Goal: Task Accomplishment & Management: Use online tool/utility

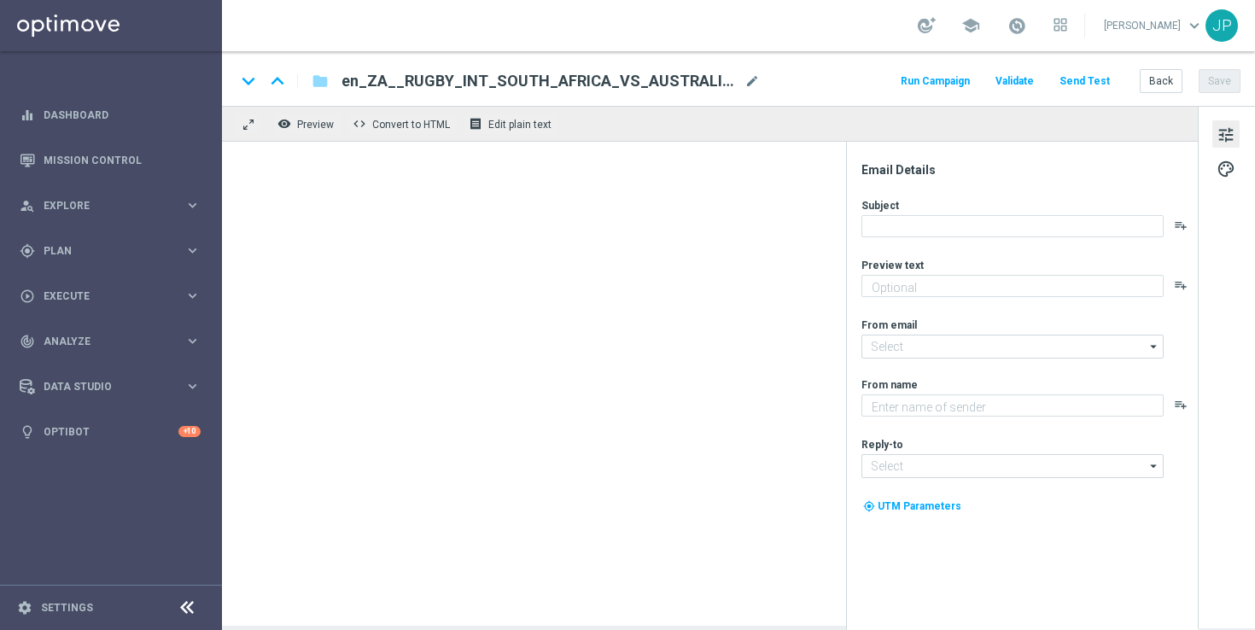
type textarea "Big games here at [GEOGRAPHIC_DATA], and Bok games on the pitch 👀"
type textarea "Lottoland"
type input "[EMAIL_ADDRESS][DOMAIN_NAME]"
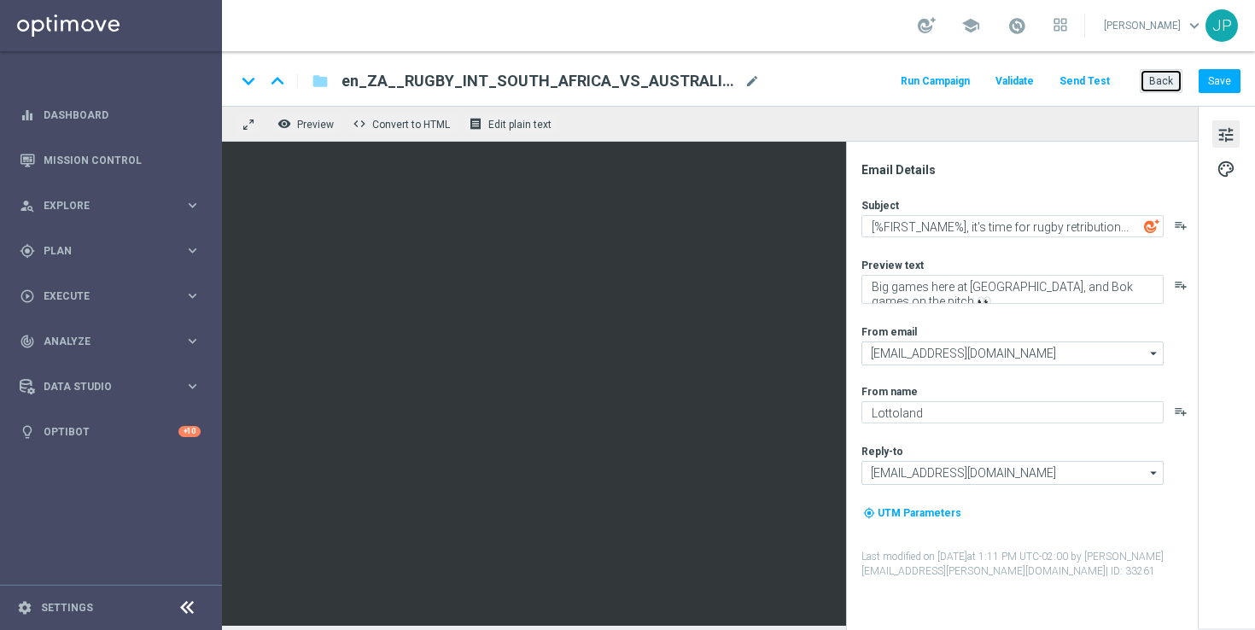
click at [1163, 82] on button "Back" at bounding box center [1161, 81] width 43 height 24
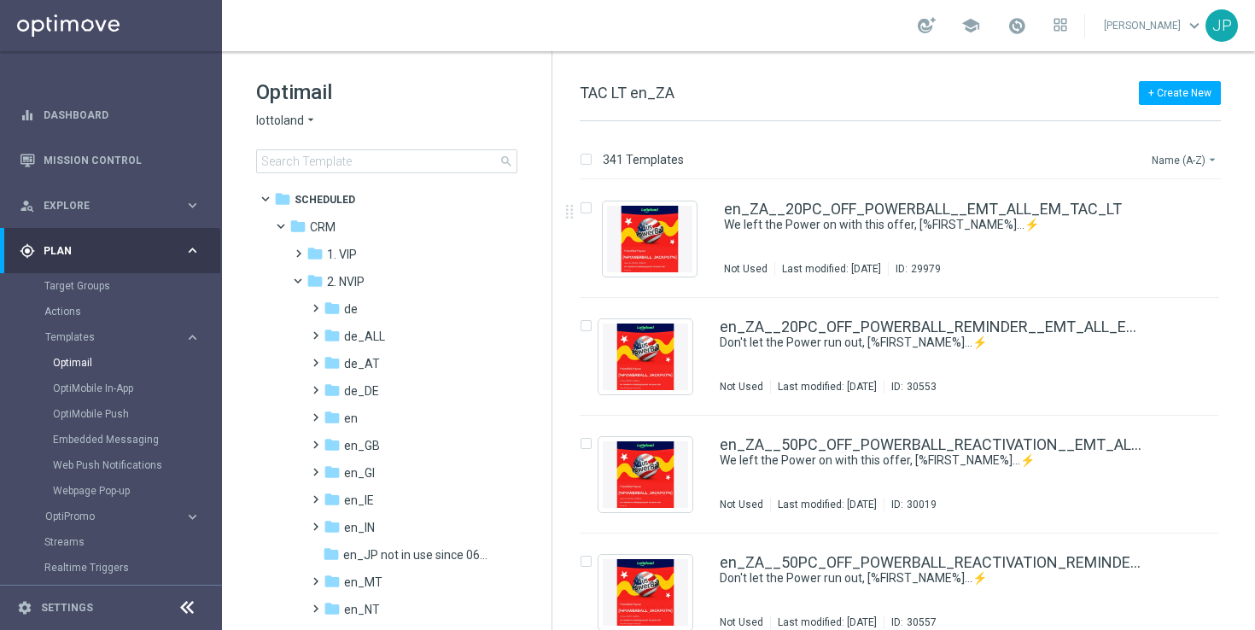
click at [1189, 163] on button "Name (A-Z) arrow_drop_down" at bounding box center [1185, 159] width 71 height 20
click at [1170, 240] on span "Date Modified (Newest)" at bounding box center [1155, 236] width 114 height 12
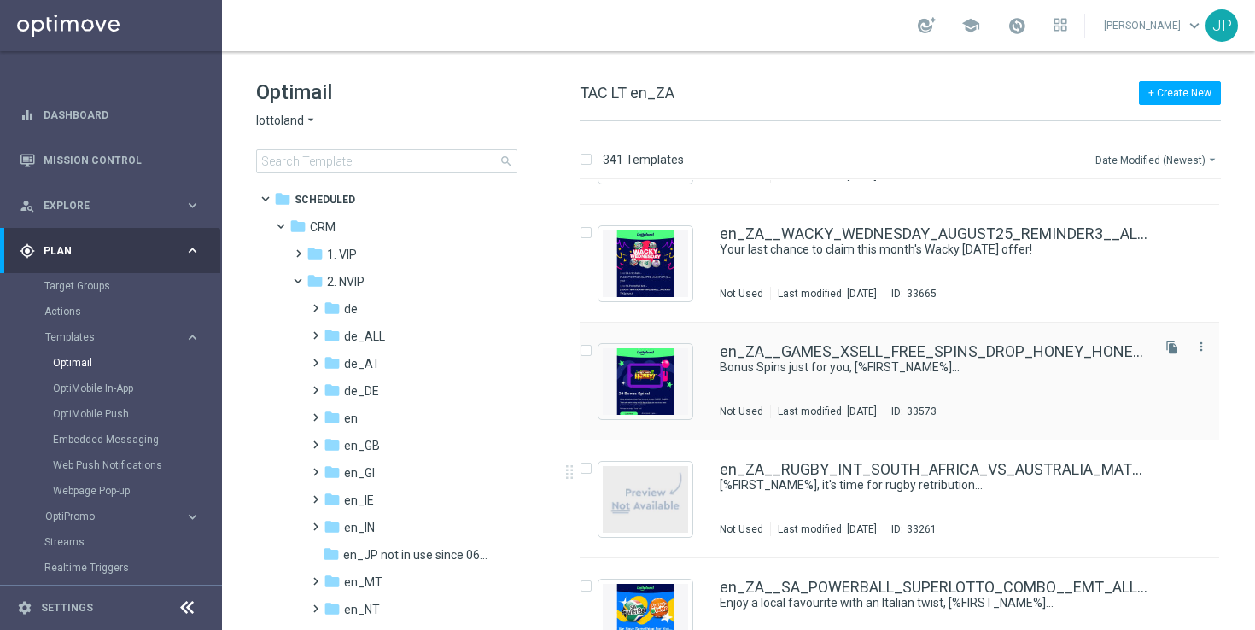
scroll to position [1328, 0]
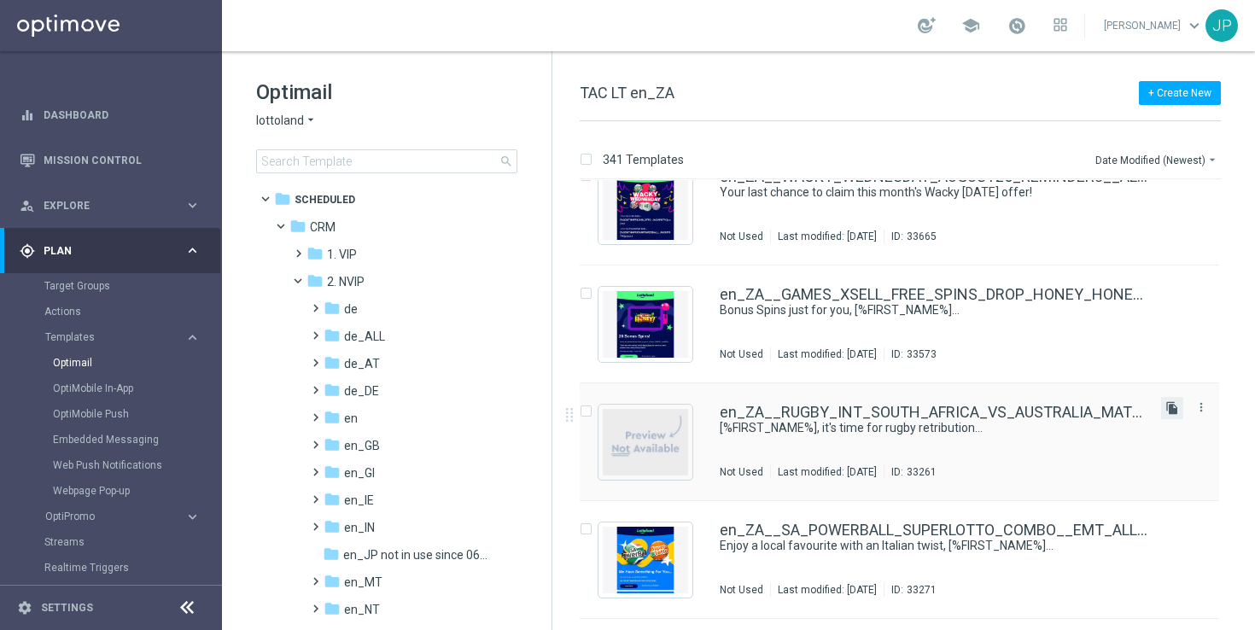
click at [1167, 407] on icon "file_copy" at bounding box center [1172, 408] width 14 height 14
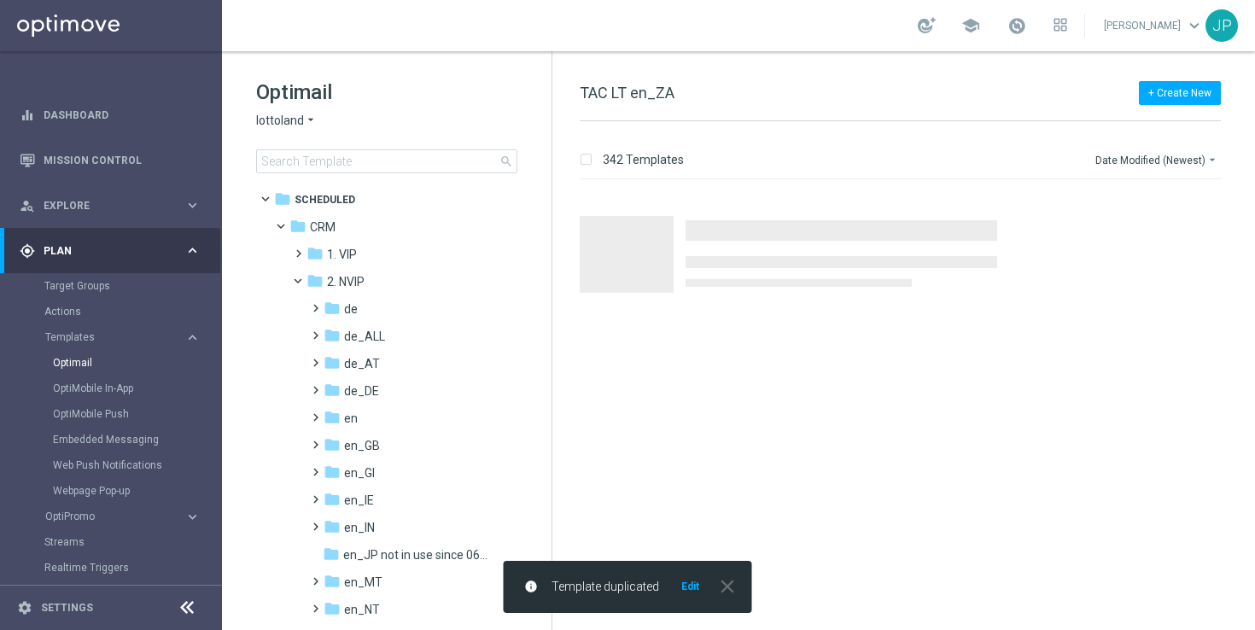
scroll to position [0, 0]
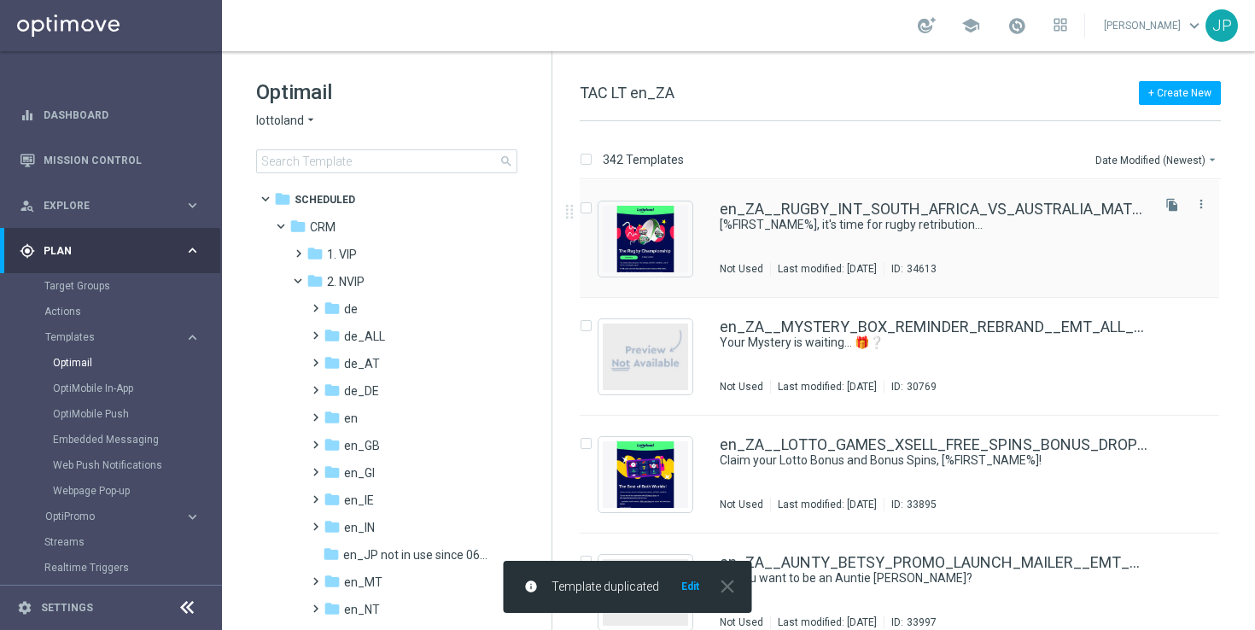
click at [1036, 236] on div "en_ZA__RUGBY_INT_SOUTH_AFRICA_VS_AUSTRALIA_MATCH2_LOTTO_COMBO__EMT_ALL_EM_TAC_L…" at bounding box center [934, 238] width 428 height 74
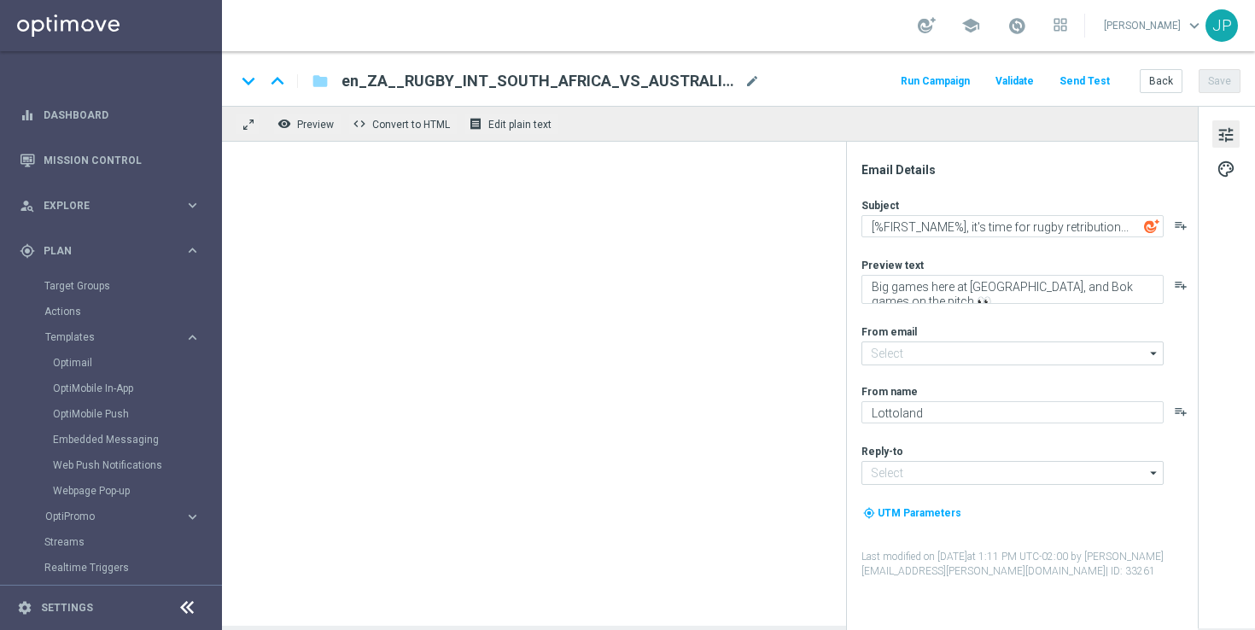
type input "[EMAIL_ADDRESS][DOMAIN_NAME]"
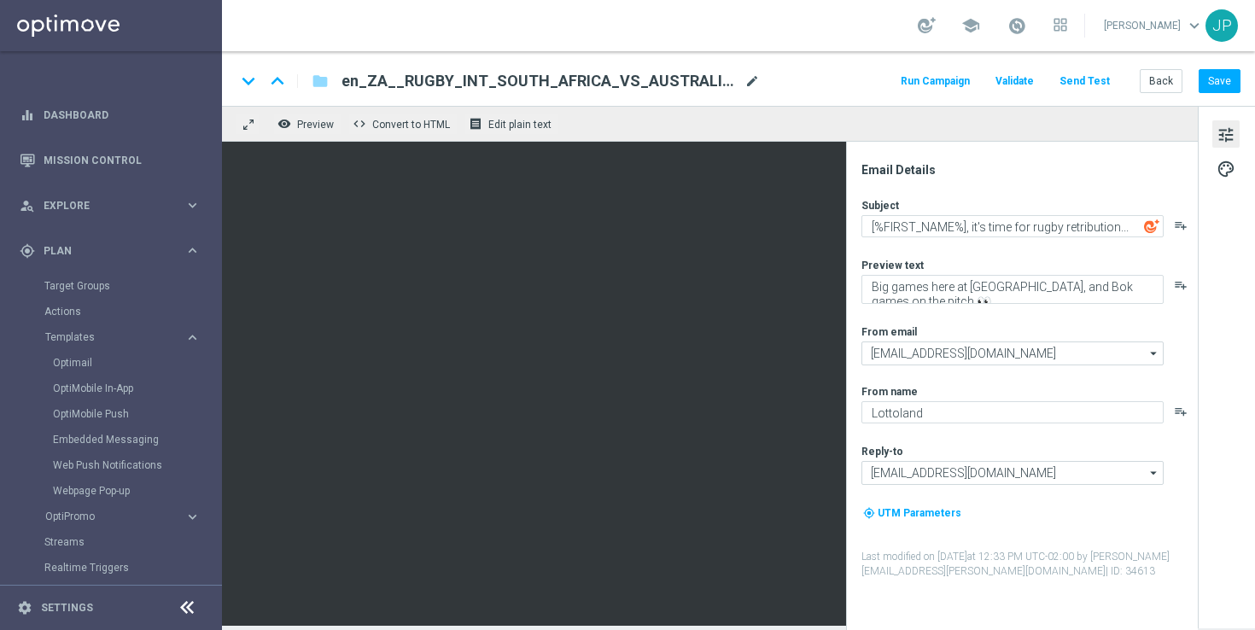
click at [756, 77] on span "mode_edit" at bounding box center [751, 80] width 15 height 15
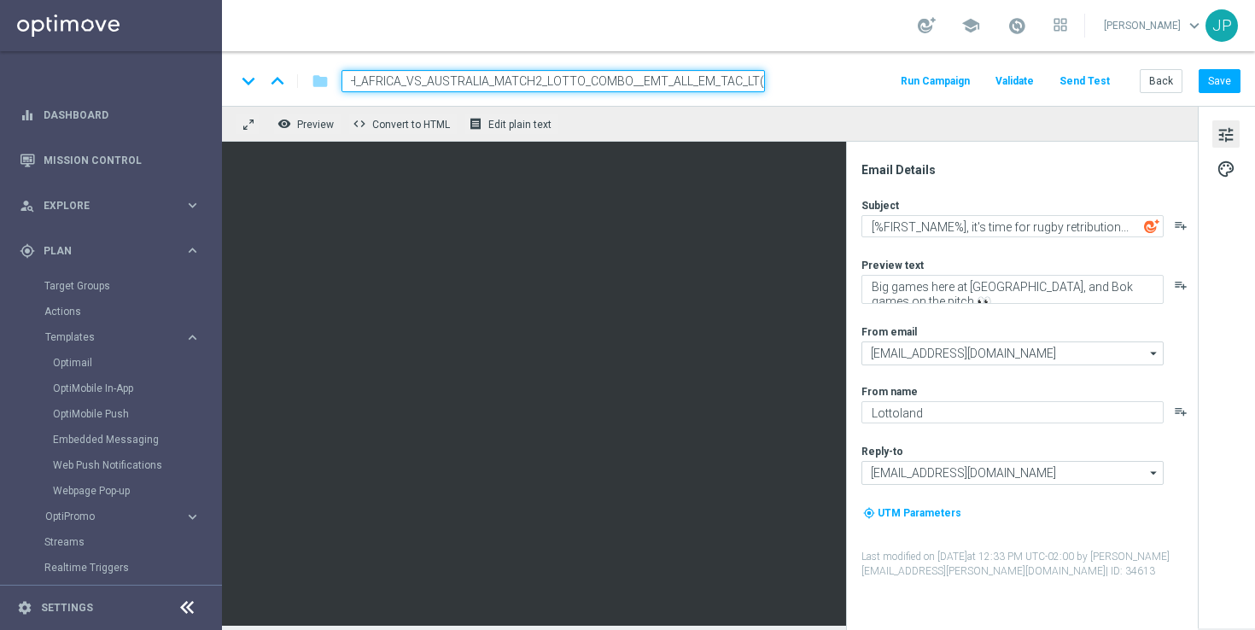
click at [629, 79] on input "en_ZA__RUGBY_INT_SOUTH_AFRICA_VS_AUSTRALIA_MATCH2_LOTTO_COMBO__EMT_ALL_EM_TAC_L…" at bounding box center [552, 81] width 423 height 22
paste input "NEW_ZEALAND_VS_SOUTH_AFRICA_LOTTO_COMBO__EMT_ALL_EM_TAC_LT"
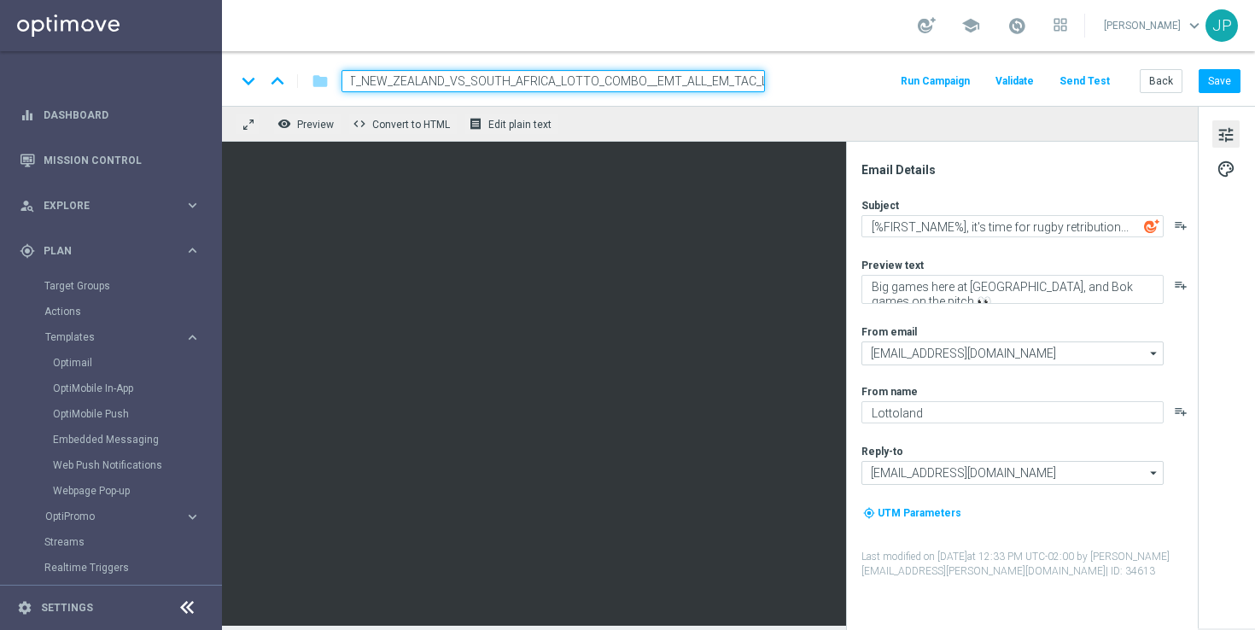
type input "en_ZA__RUGBY_INT_NEW_ZEALAND_VS_SOUTH_AFRICA_LOTTO_COMBO__EMT_ALL_EM_TAC_LT"
click at [820, 64] on div "keyboard_arrow_down keyboard_arrow_up folder en_ZA__RUGBY_INT_NEW_ZEALAND_VS_SO…" at bounding box center [738, 78] width 1033 height 55
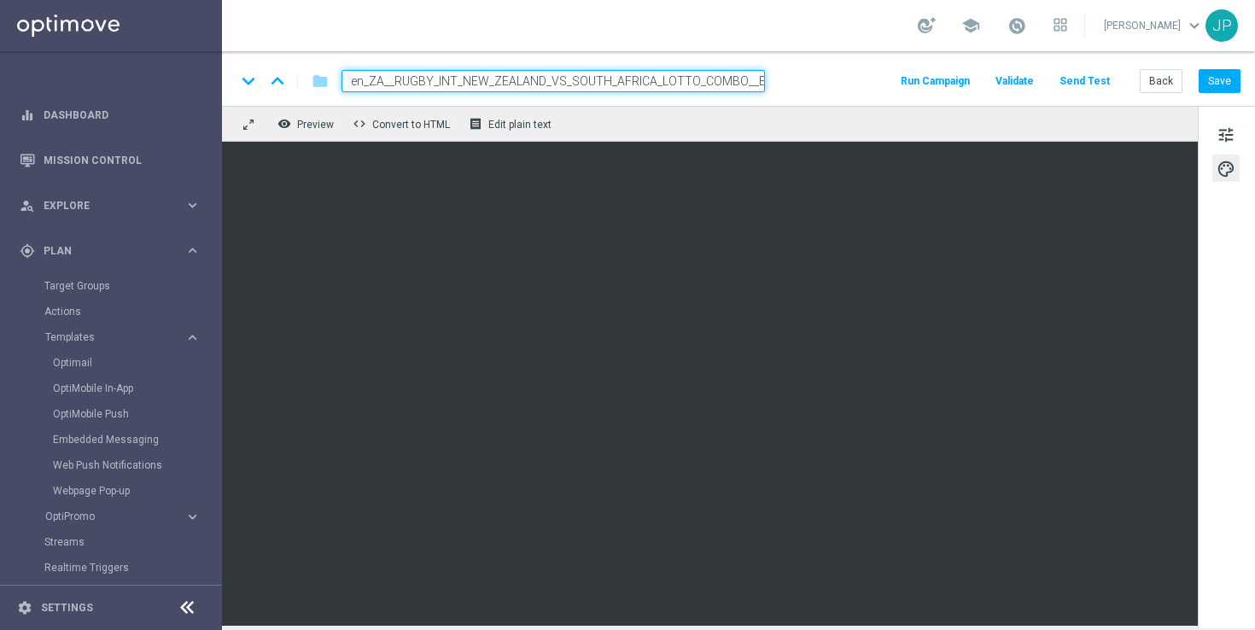
click at [1208, 487] on div "tune palette" at bounding box center [1226, 367] width 57 height 522
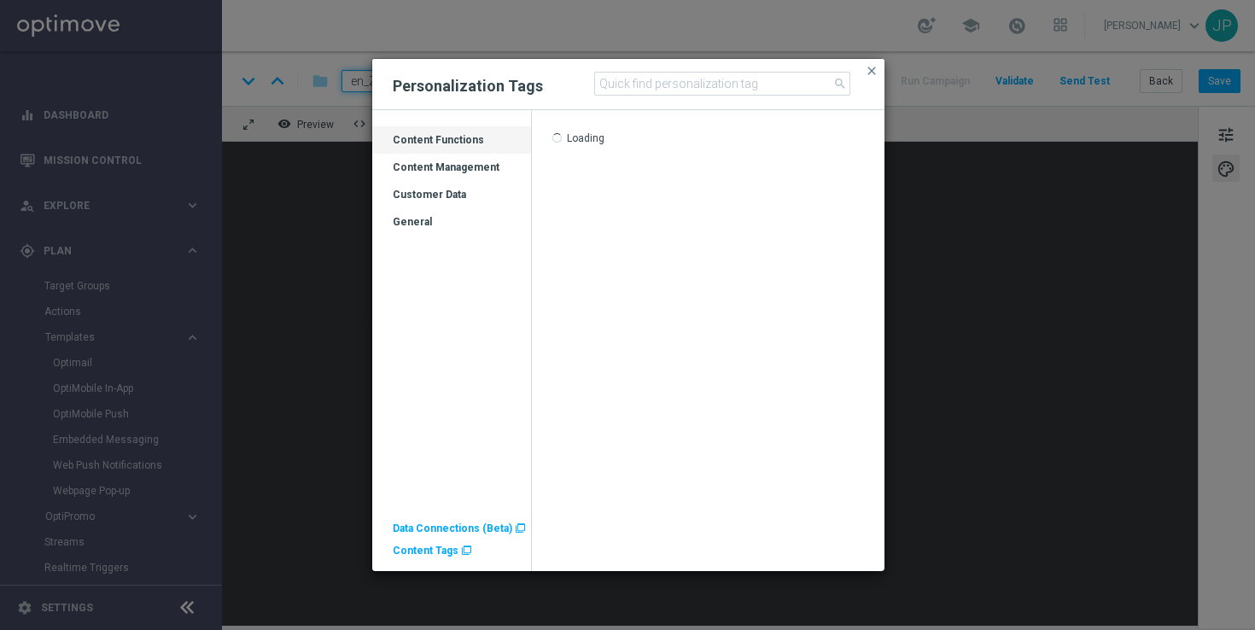
click at [449, 193] on div "Customer Data" at bounding box center [451, 201] width 159 height 27
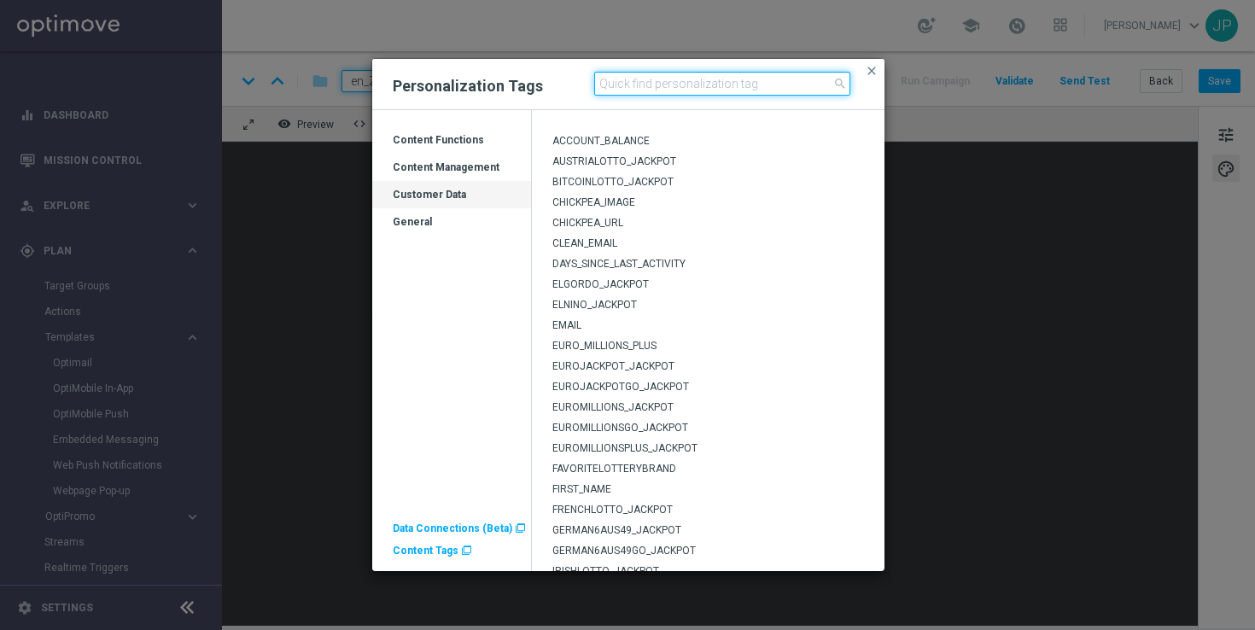
click at [737, 88] on input at bounding box center [722, 84] width 256 height 24
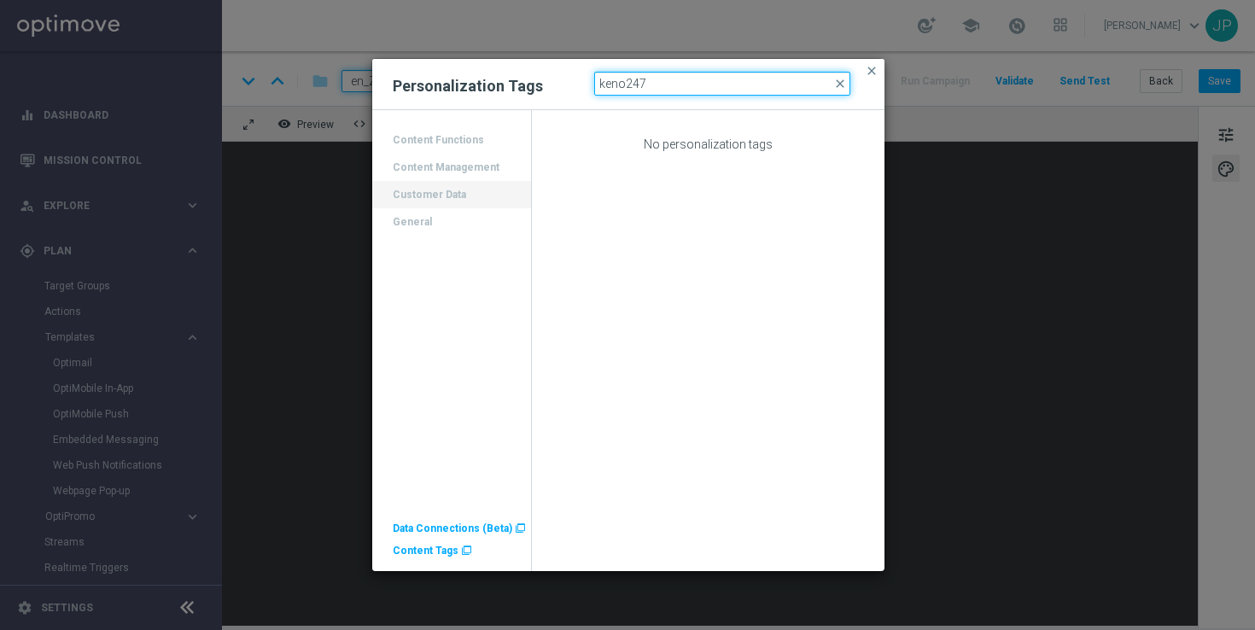
click at [696, 80] on input "keno247" at bounding box center [722, 84] width 256 height 24
type input "keno"
click at [872, 73] on span "close" at bounding box center [872, 71] width 14 height 14
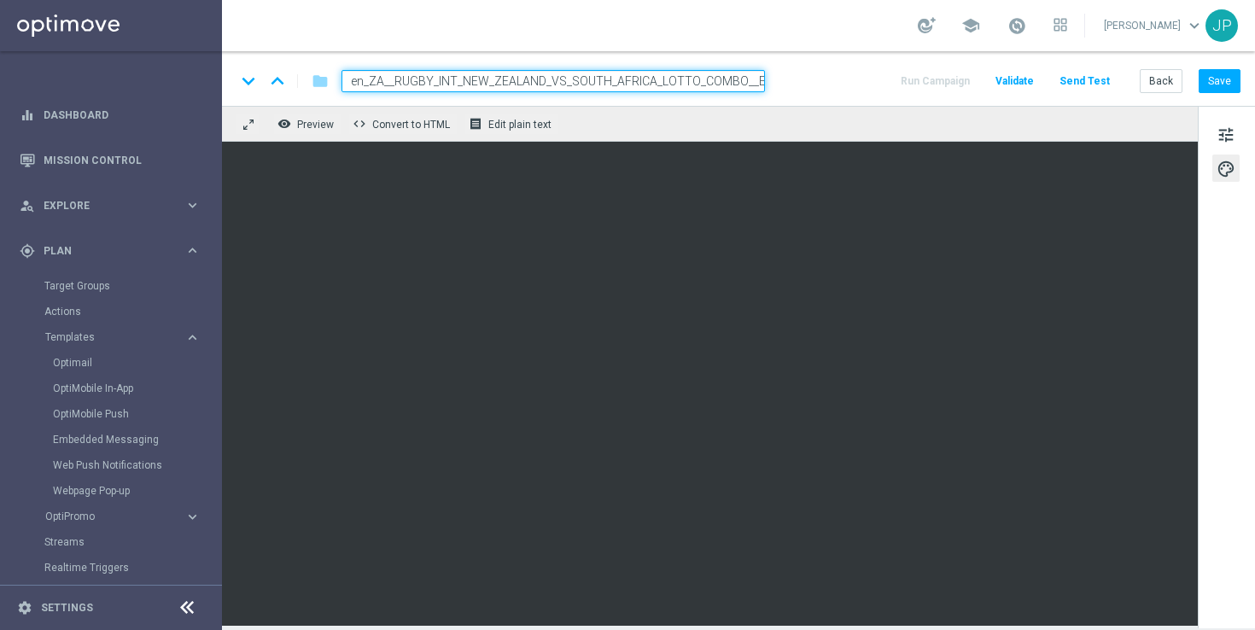
click at [847, 51] on div "keyboard_arrow_down keyboard_arrow_up folder en_ZA__RUGBY_INT_NEW_ZEALAND_VS_SO…" at bounding box center [738, 78] width 1033 height 55
click at [1218, 545] on div "tune palette" at bounding box center [1226, 367] width 57 height 522
click at [1239, 423] on div "tune palette" at bounding box center [1226, 367] width 57 height 522
click at [1250, 359] on div "tune palette" at bounding box center [1226, 367] width 57 height 522
click at [1225, 132] on span "tune" at bounding box center [1225, 135] width 19 height 22
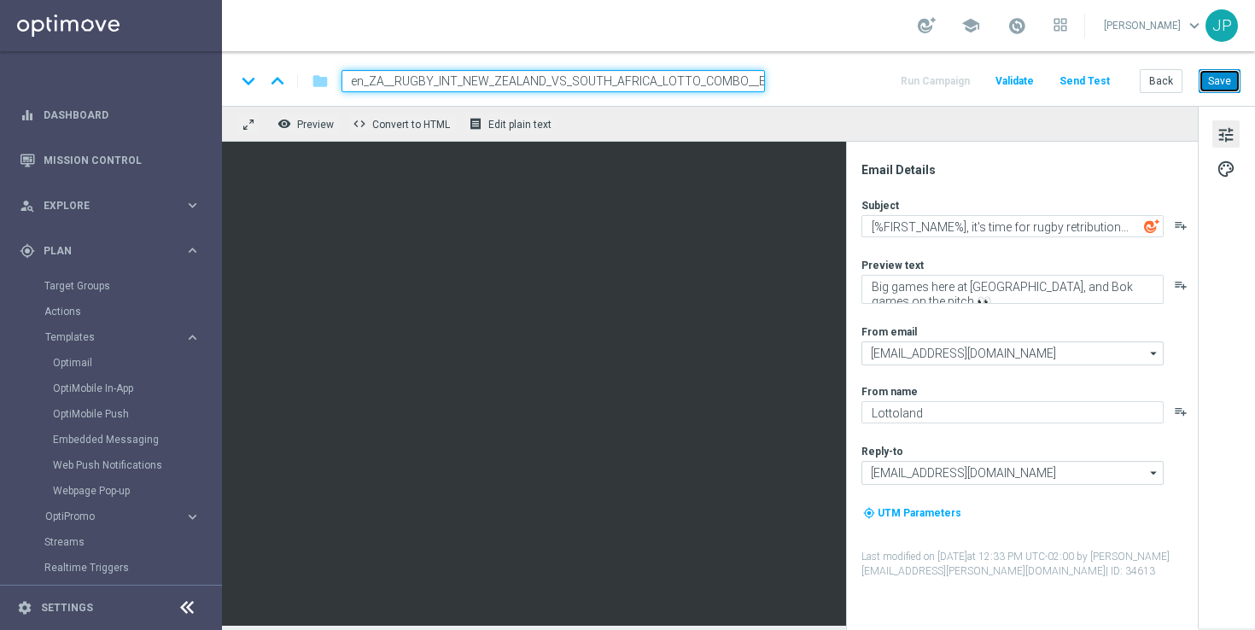
click at [1218, 77] on button "Save" at bounding box center [1220, 81] width 42 height 24
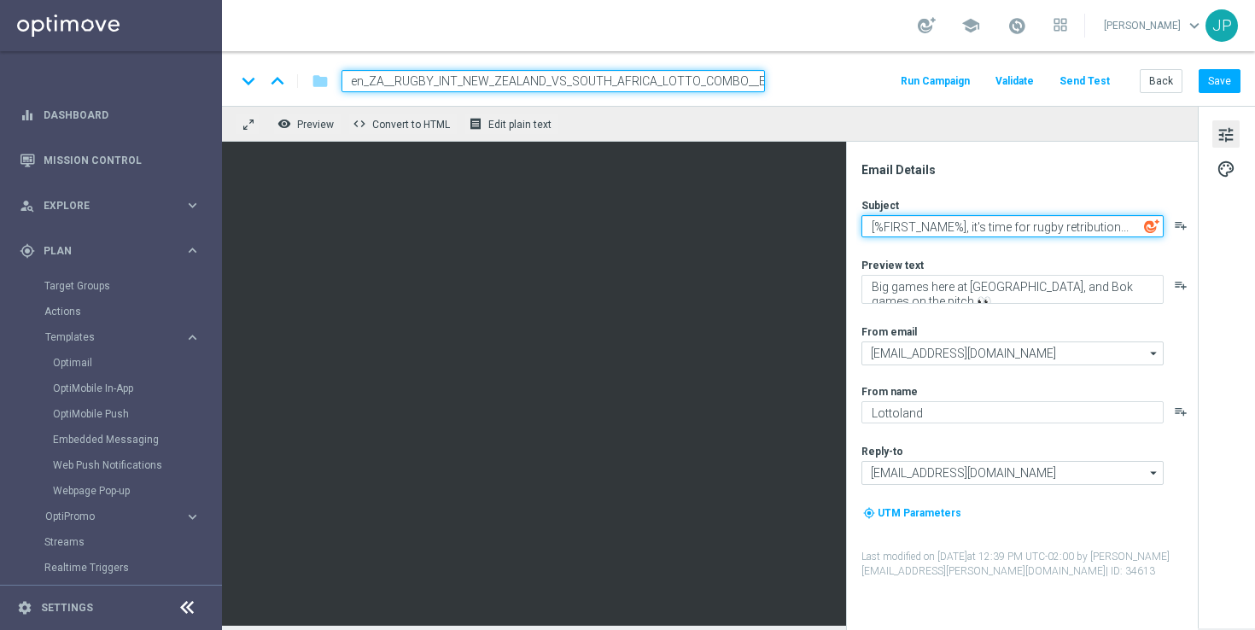
click at [868, 225] on textarea "[%FIRST_NAME%], it's time for rugby retribution..." at bounding box center [1012, 226] width 302 height 22
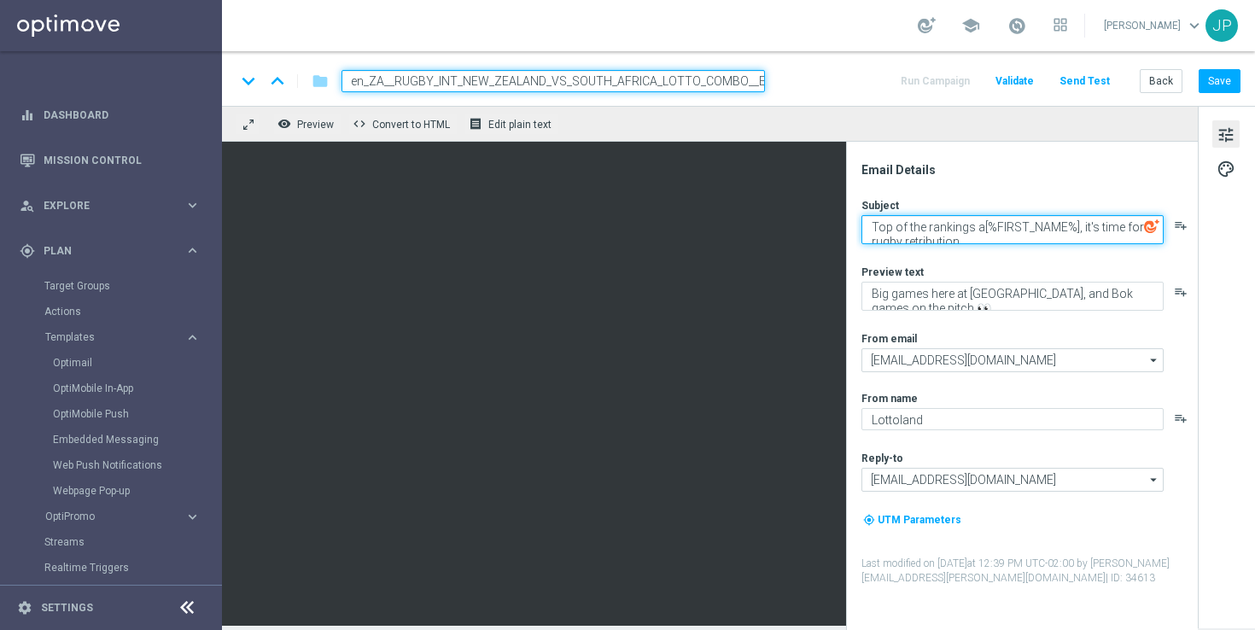
click at [924, 228] on textarea "Top of the rankings a[%FIRST_NAME%], it's time for rugby retribution..." at bounding box center [1012, 229] width 302 height 29
click at [1015, 229] on textarea "Top of the world rankings a[%FIRST_NAME%], it's time for rugby retribution..." at bounding box center [1012, 229] width 302 height 29
drag, startPoint x: 971, startPoint y: 239, endPoint x: 1171, endPoint y: 235, distance: 200.7
click at [1171, 235] on div "Top of the world rankings and more on stake [%FIRST_NAME%], it's time for rugby…" at bounding box center [1028, 229] width 335 height 29
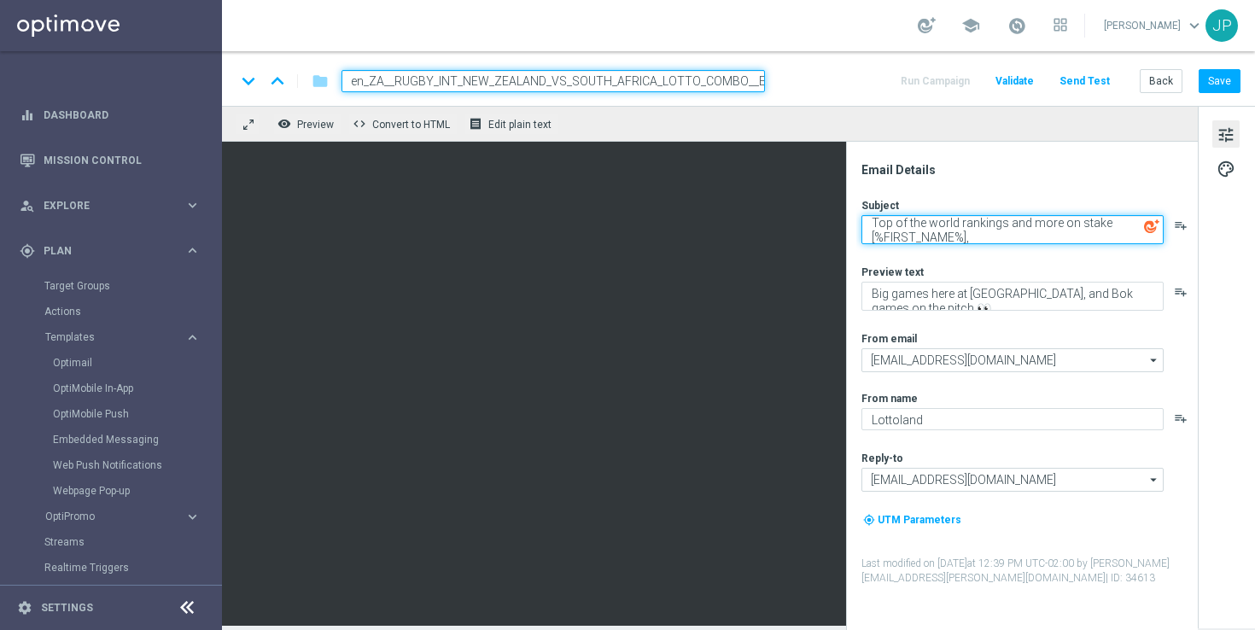
scroll to position [5, 0]
click at [1064, 223] on textarea "Top of the world rankings and more on stake [%FIRST_NAME%]" at bounding box center [1012, 229] width 302 height 29
type textarea "Top of the world rankings and more at stake [%FIRST_NAME%]"
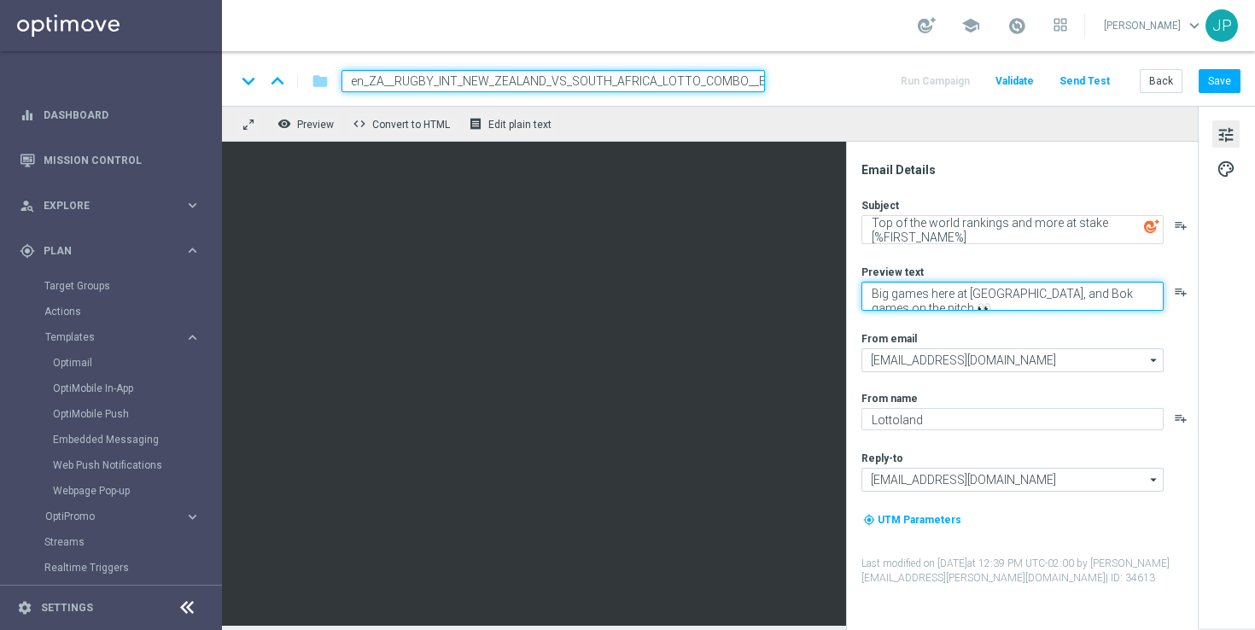
click at [873, 295] on textarea "Big games here at [GEOGRAPHIC_DATA], and Bok games on the pitch 👀" at bounding box center [1012, 296] width 302 height 29
click at [873, 294] on textarea "Big games here at [GEOGRAPHIC_DATA], and Bok games on the pitch 👀" at bounding box center [1012, 296] width 302 height 29
drag, startPoint x: 873, startPoint y: 294, endPoint x: 873, endPoint y: 308, distance: 14.5
click at [873, 308] on textarea "Big games here at [GEOGRAPHIC_DATA], and Bok games on the pitch 👀" at bounding box center [1012, 296] width 302 height 29
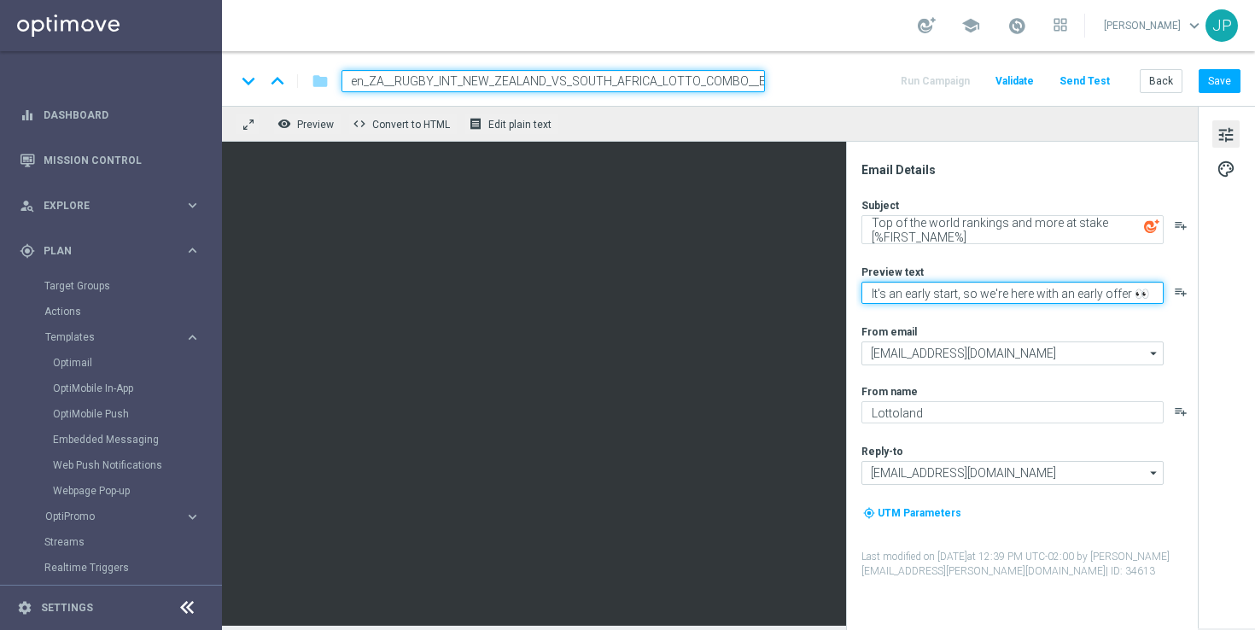
type textarea "It's an early start, so we're here with an early offer 👀"
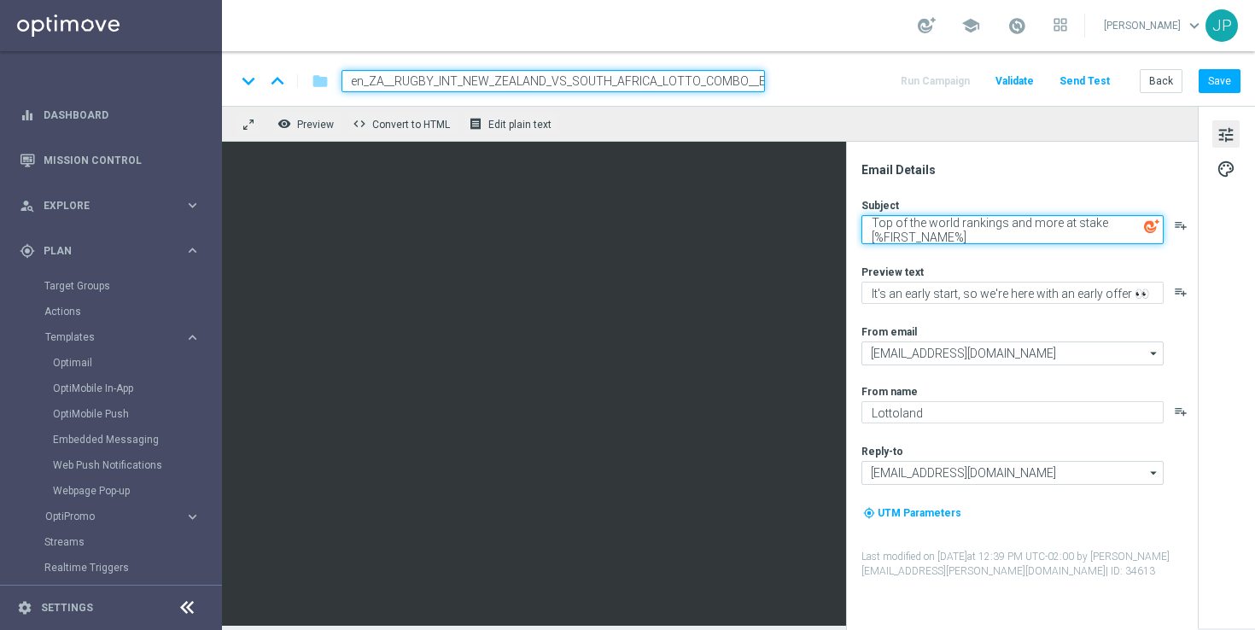
click at [870, 219] on textarea "Top of the world rankings and more at stake [%FIRST_NAME%]" at bounding box center [1012, 229] width 302 height 29
click at [1234, 335] on div "tune palette" at bounding box center [1226, 367] width 57 height 522
click at [1070, 236] on textarea "Top of the world rankings and more at stake [%FIRST_NAME%]" at bounding box center [1012, 229] width 302 height 29
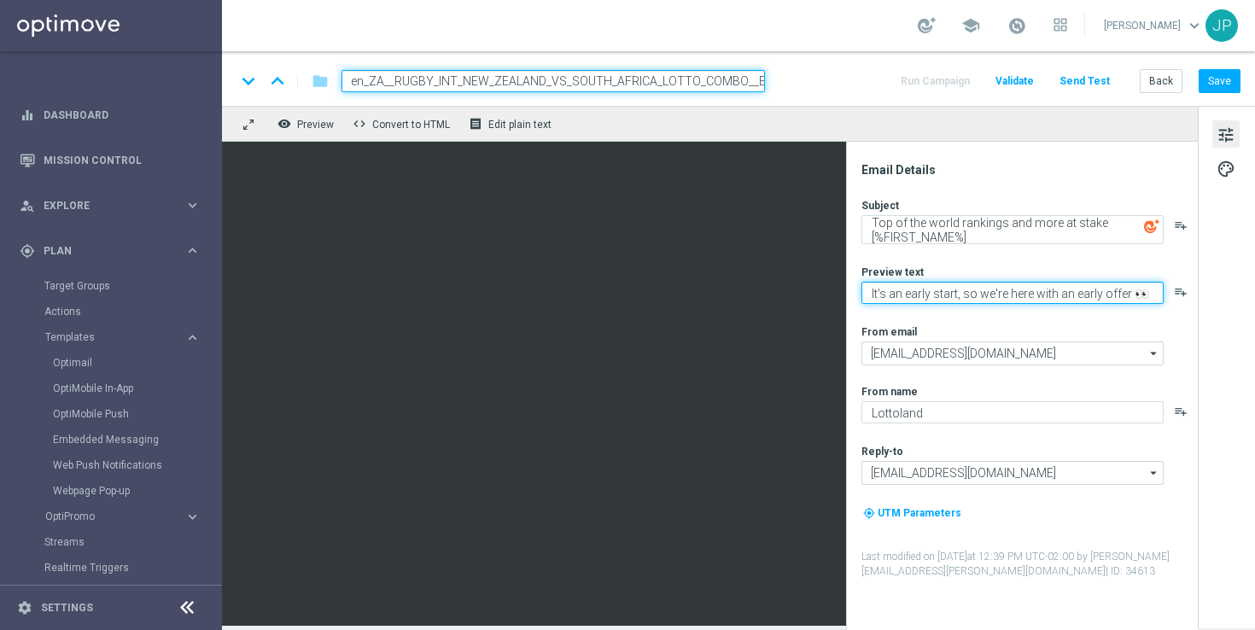
click at [1047, 289] on textarea "It's an early start, so we're here with an early offer 👀" at bounding box center [1012, 293] width 302 height 22
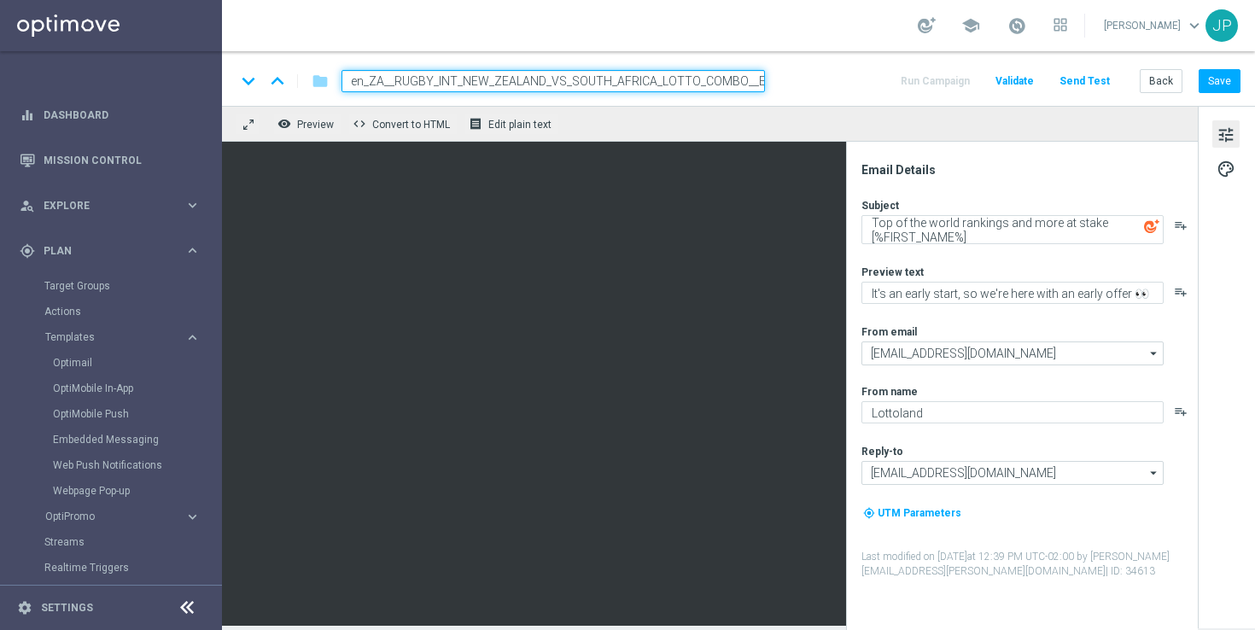
click at [1239, 379] on div "tune palette" at bounding box center [1226, 367] width 57 height 522
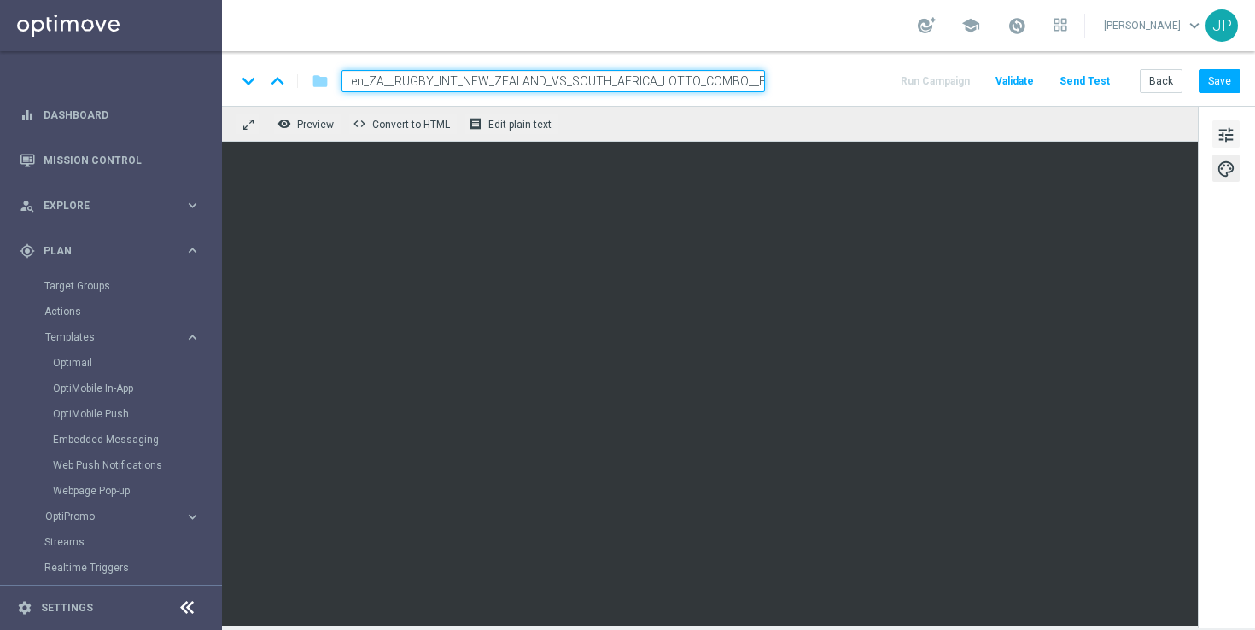
click at [1239, 133] on button "tune" at bounding box center [1225, 133] width 27 height 27
click at [1236, 128] on button "tune" at bounding box center [1225, 133] width 27 height 27
click at [1241, 458] on div "tune palette" at bounding box center [1226, 367] width 57 height 522
click at [1219, 79] on button "Save" at bounding box center [1220, 81] width 42 height 24
click at [1212, 283] on div "tune palette" at bounding box center [1226, 367] width 57 height 522
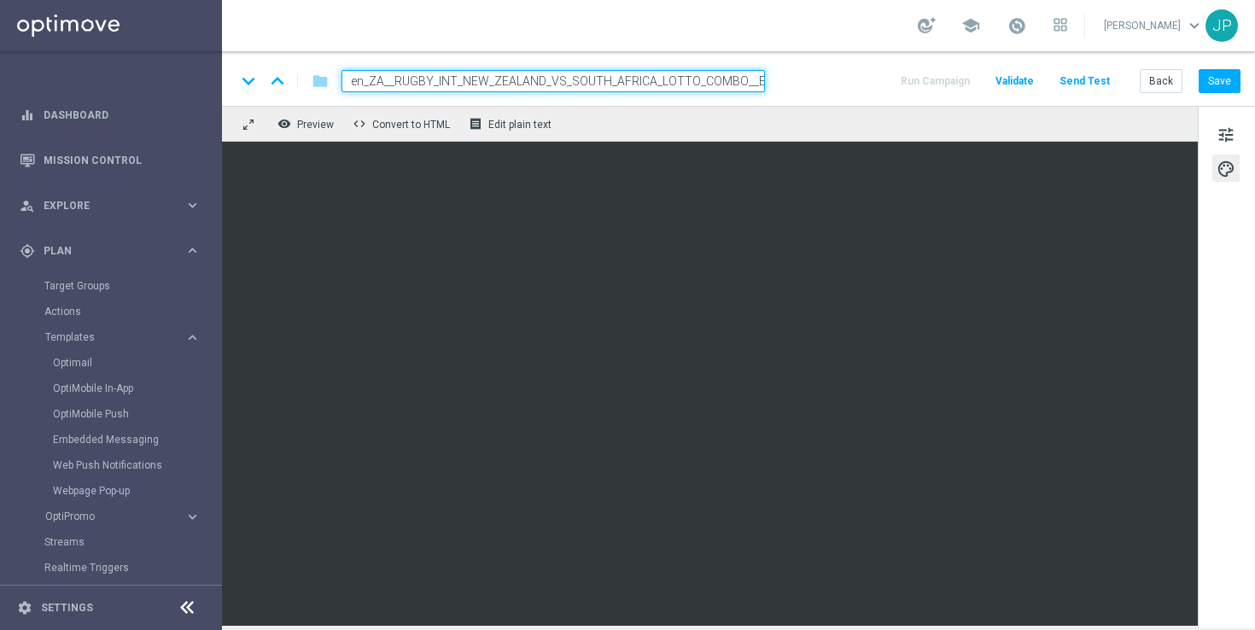
click at [1248, 411] on div "tune palette" at bounding box center [1226, 367] width 57 height 522
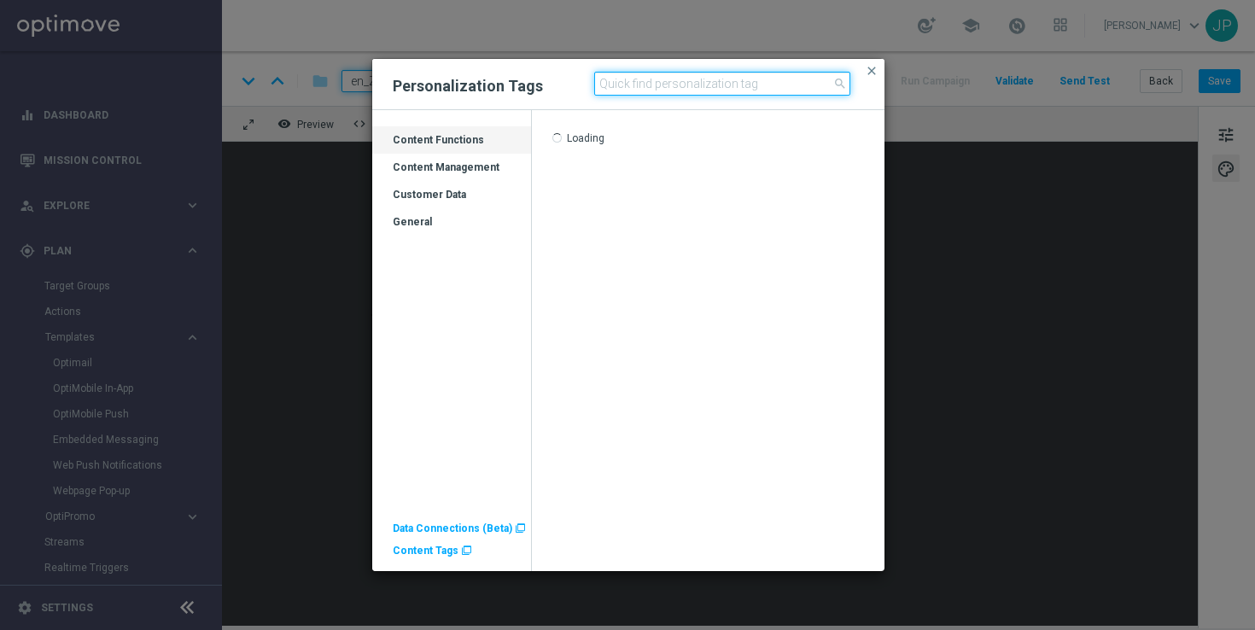
click at [673, 85] on input at bounding box center [722, 84] width 256 height 24
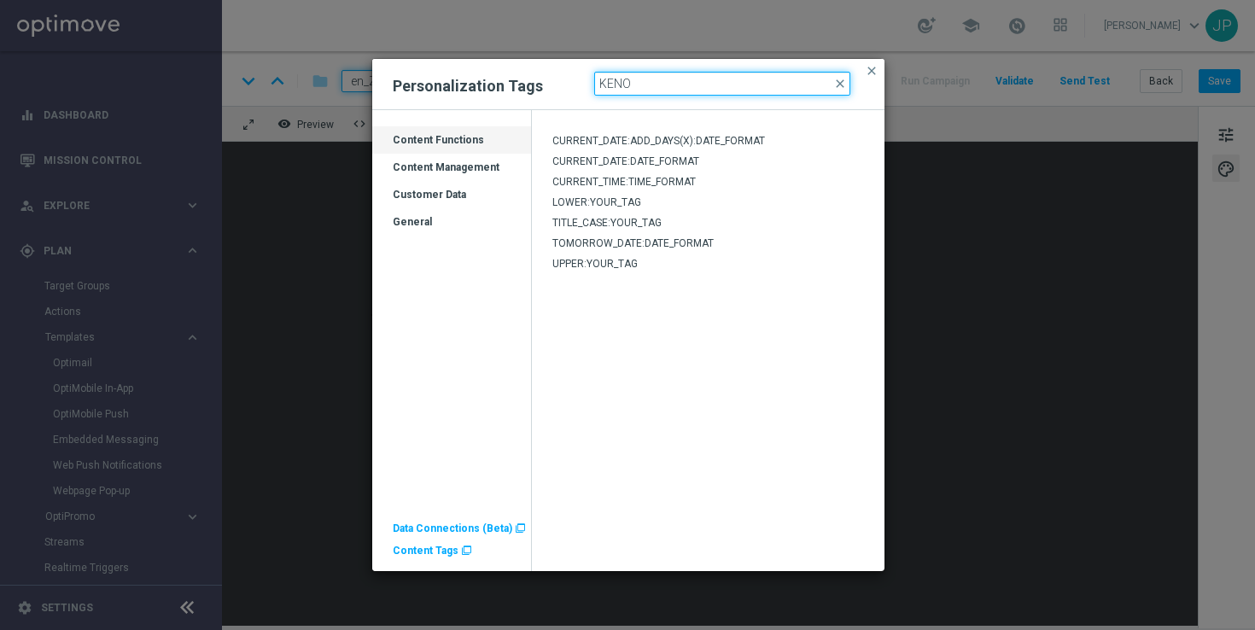
type input "KENO"
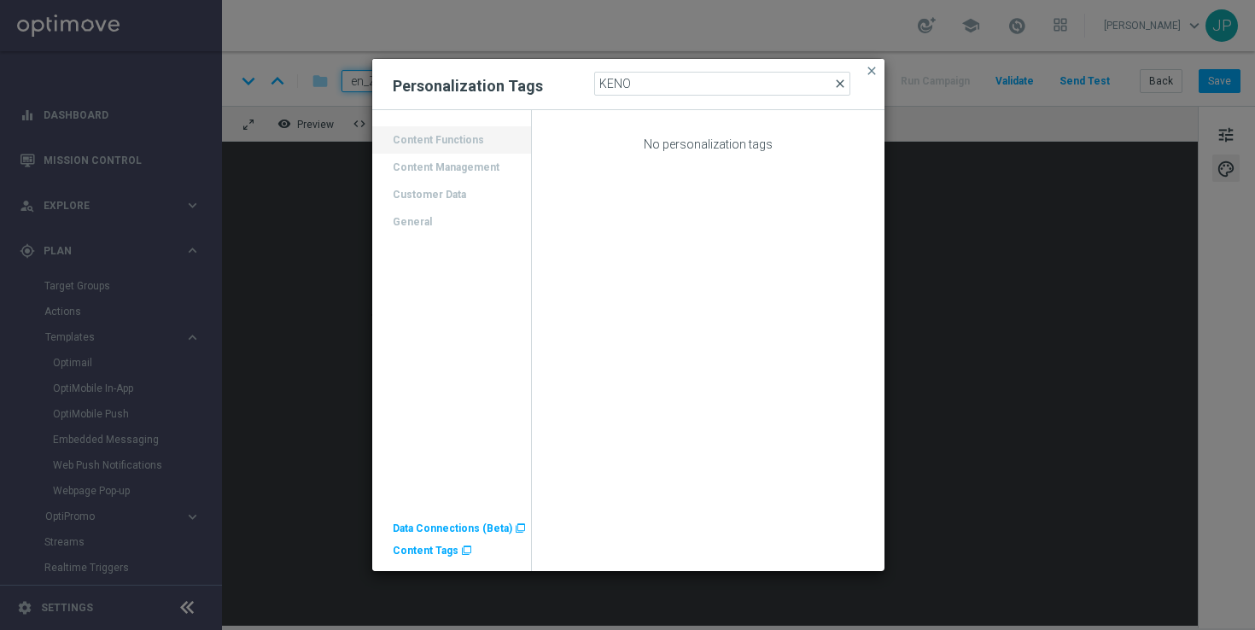
click at [841, 84] on span "close" at bounding box center [840, 84] width 14 height 14
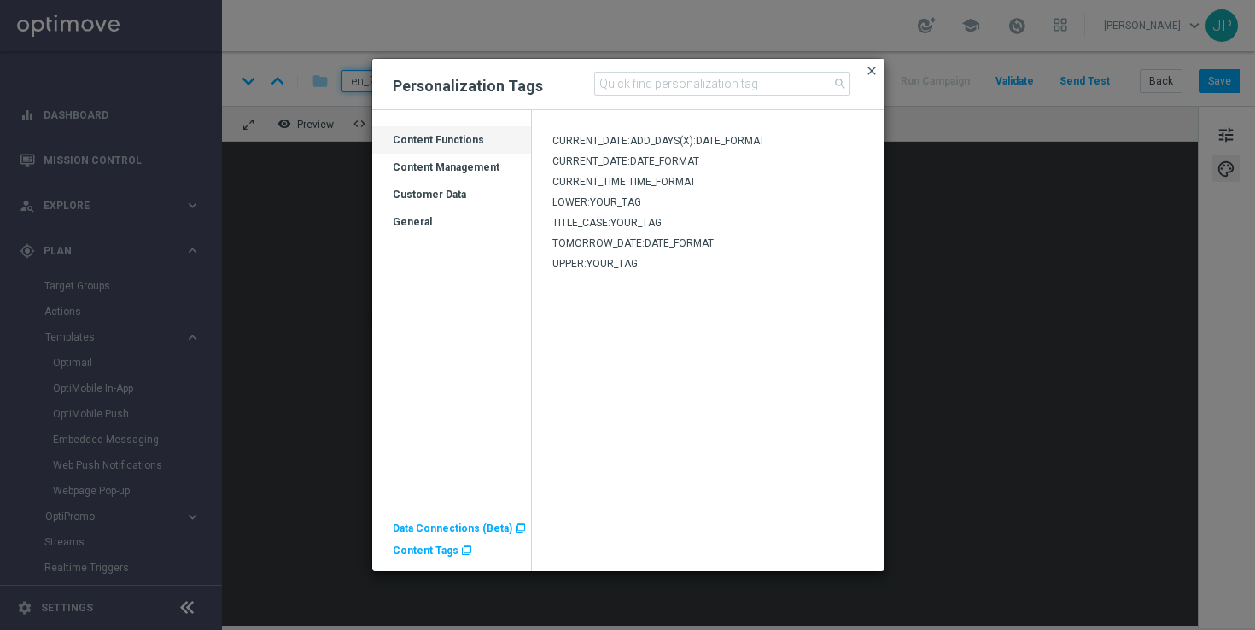
click at [869, 72] on span "close" at bounding box center [872, 71] width 14 height 14
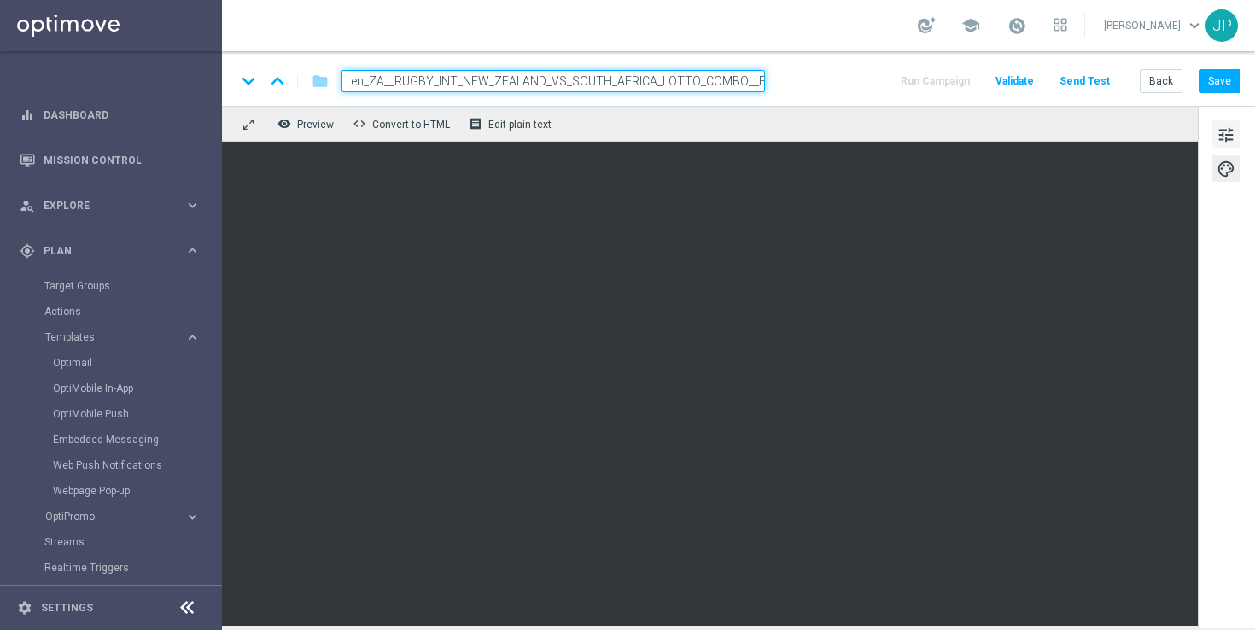
click at [1231, 132] on span "tune" at bounding box center [1225, 135] width 19 height 22
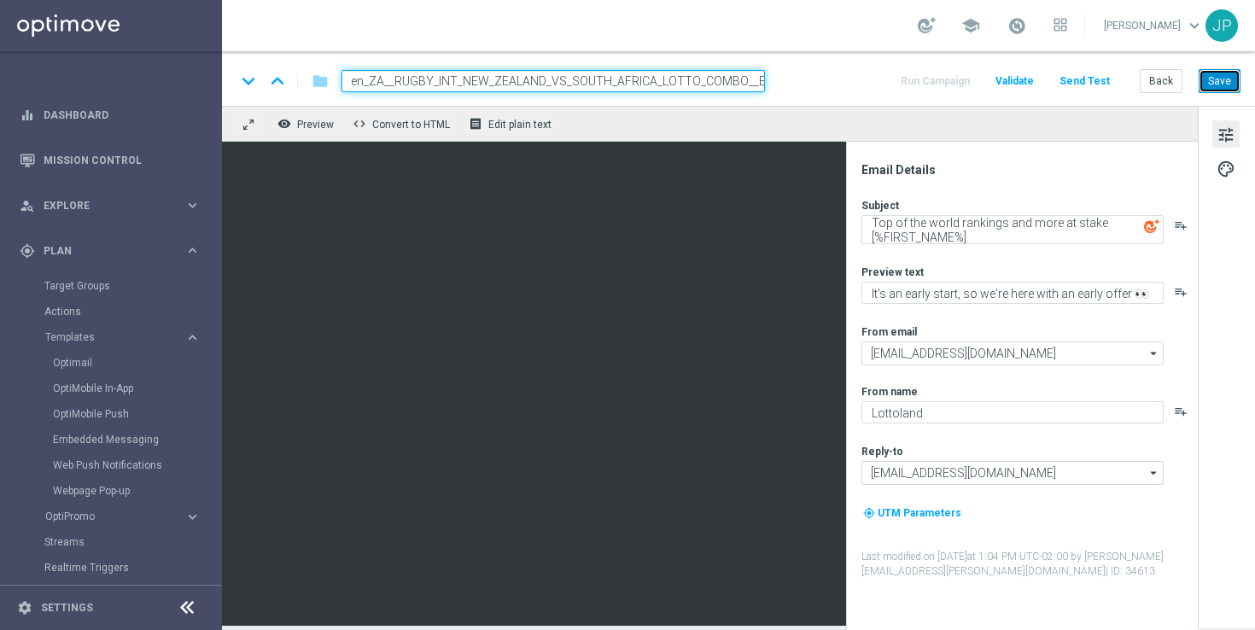
click at [1235, 79] on button "Save" at bounding box center [1220, 81] width 42 height 24
click at [854, 88] on div "keyboard_arrow_down keyboard_arrow_up folder en_ZA__RUGBY_INT_NEW_ZEALAND_VS_SO…" at bounding box center [738, 81] width 1005 height 22
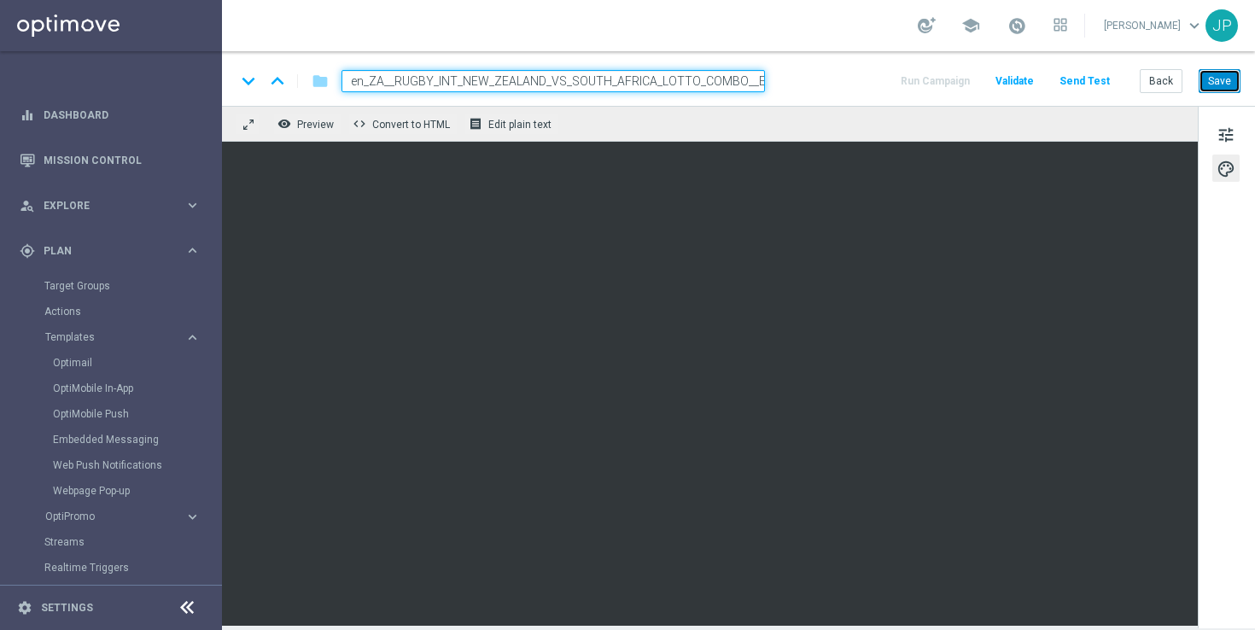
click at [1234, 85] on button "Save" at bounding box center [1220, 81] width 42 height 24
click at [1103, 79] on button "Send Test" at bounding box center [1084, 81] width 55 height 23
click at [1096, 82] on button "Send Test" at bounding box center [1084, 81] width 55 height 23
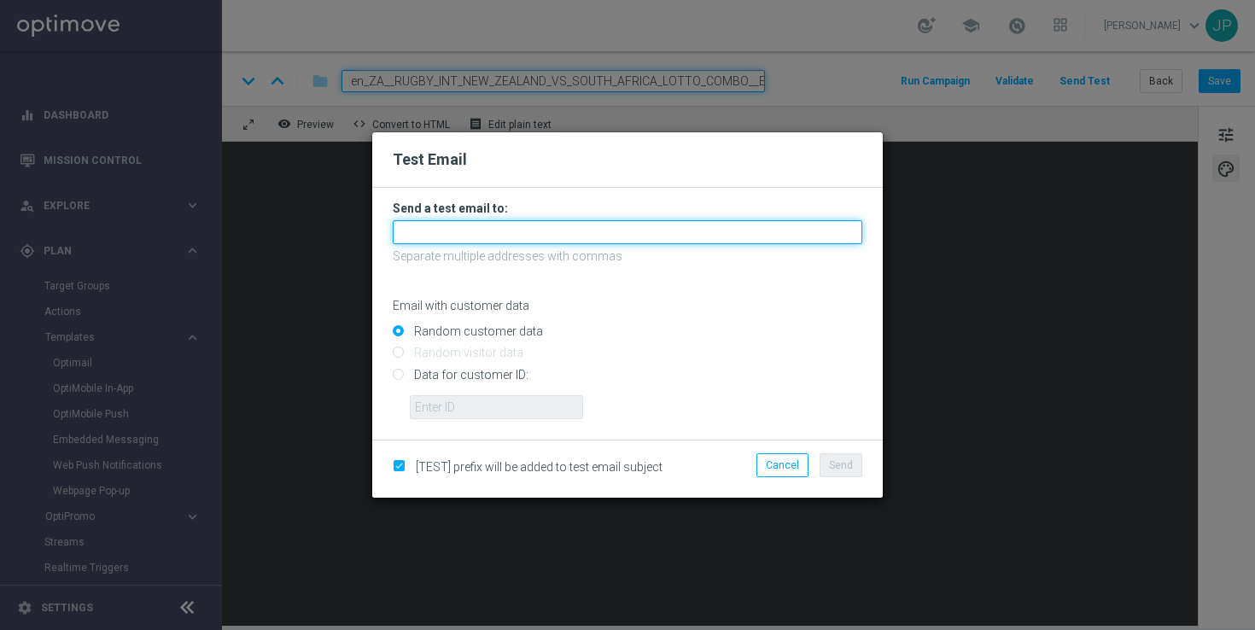
click at [490, 230] on input "text" at bounding box center [628, 232] width 470 height 24
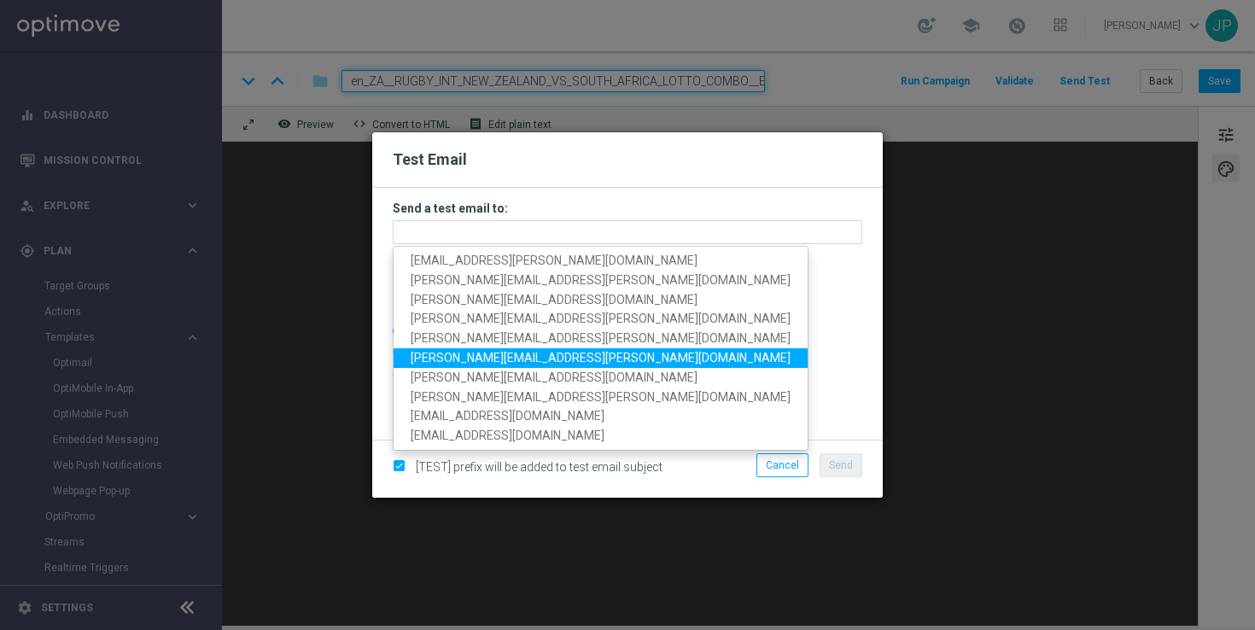
click at [474, 348] on link "[PERSON_NAME][EMAIL_ADDRESS][PERSON_NAME][DOMAIN_NAME]" at bounding box center [601, 358] width 414 height 20
type input "[PERSON_NAME][EMAIL_ADDRESS][PERSON_NAME][DOMAIN_NAME]"
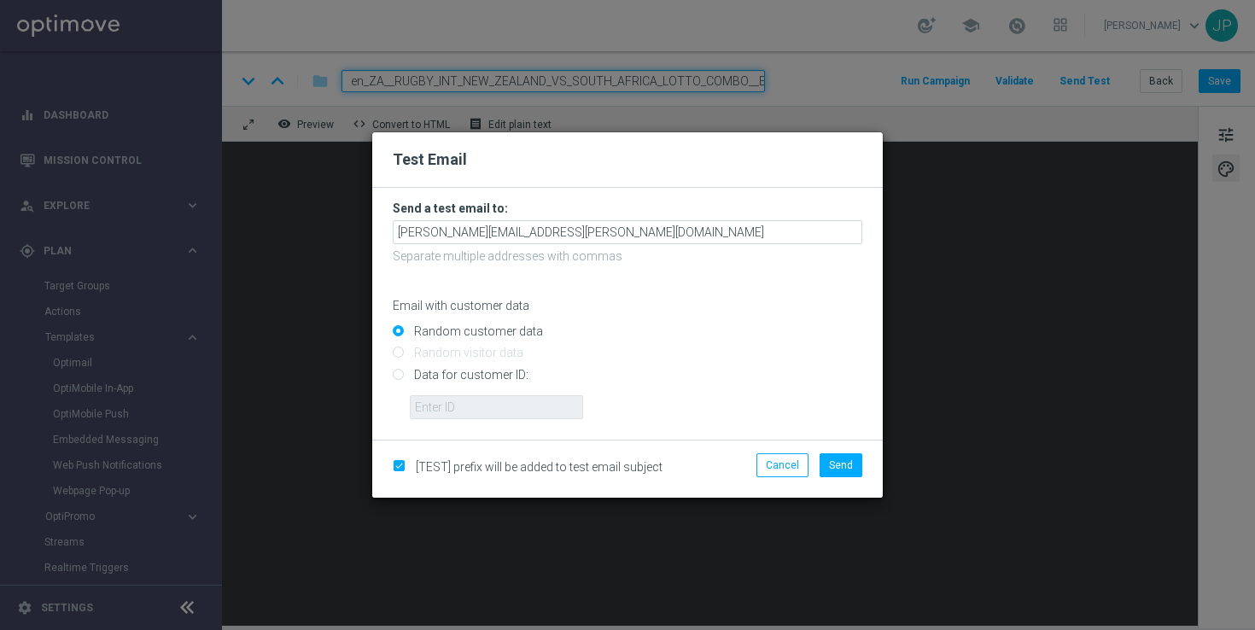
click at [500, 377] on input "Data for customer ID:" at bounding box center [628, 382] width 470 height 24
radio input "true"
click at [522, 407] on input "text" at bounding box center [496, 407] width 173 height 24
paste input "225197305"
type input "225197305"
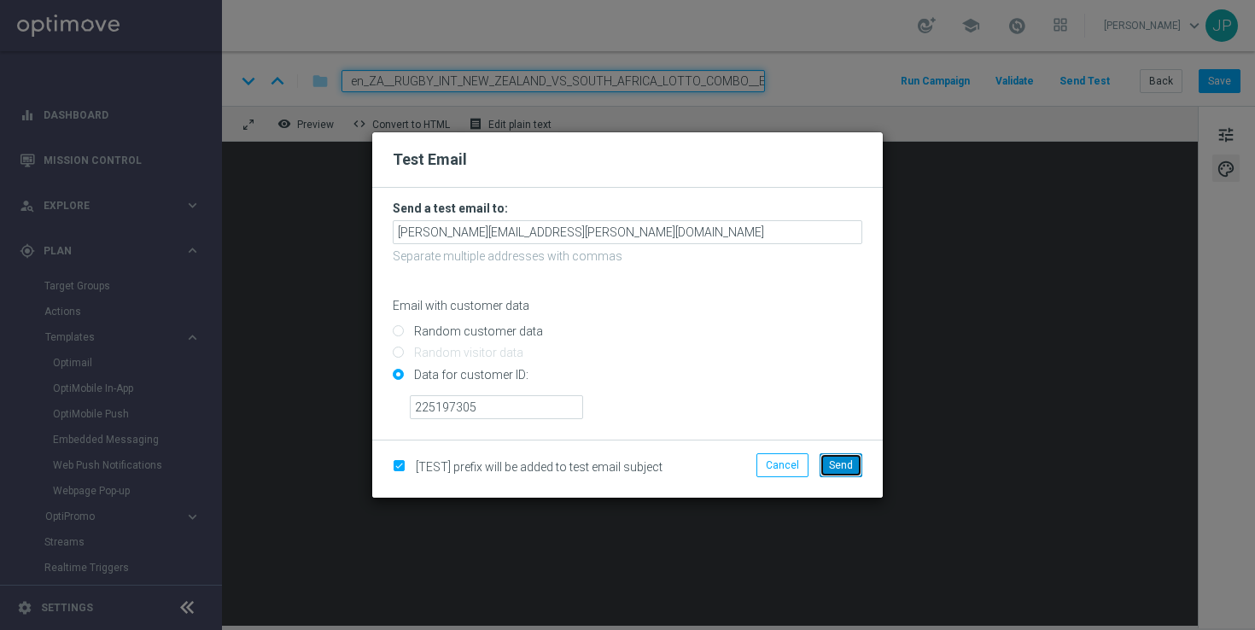
click at [849, 463] on span "Send" at bounding box center [841, 465] width 24 height 12
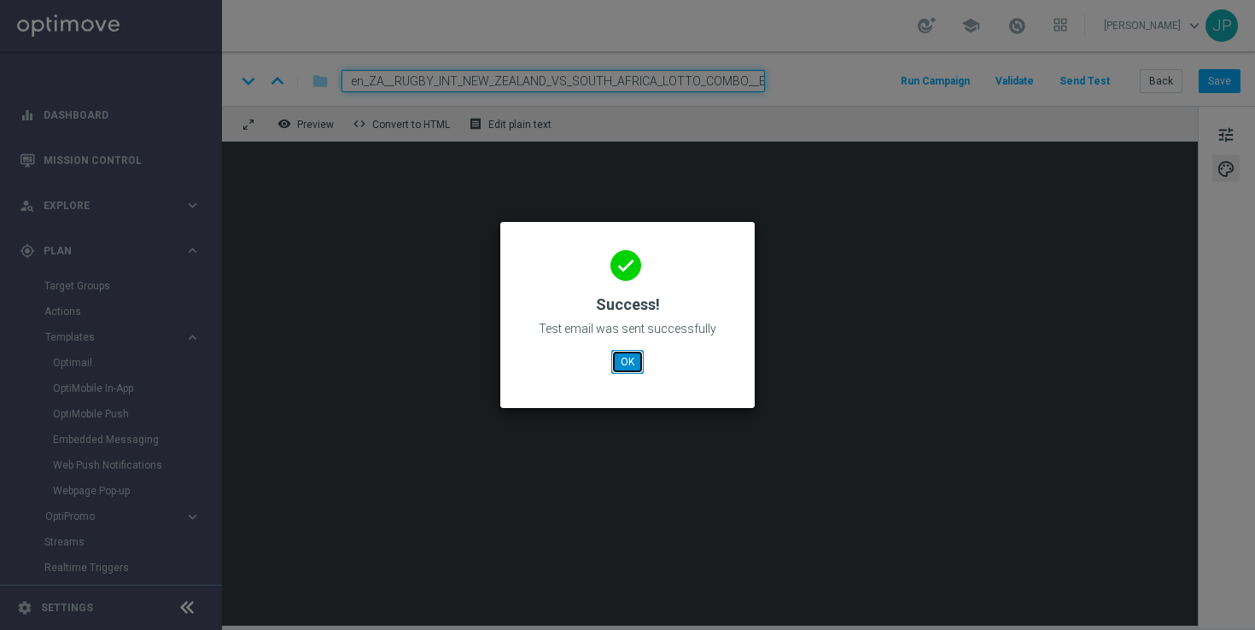
click at [638, 350] on button "OK" at bounding box center [627, 362] width 32 height 24
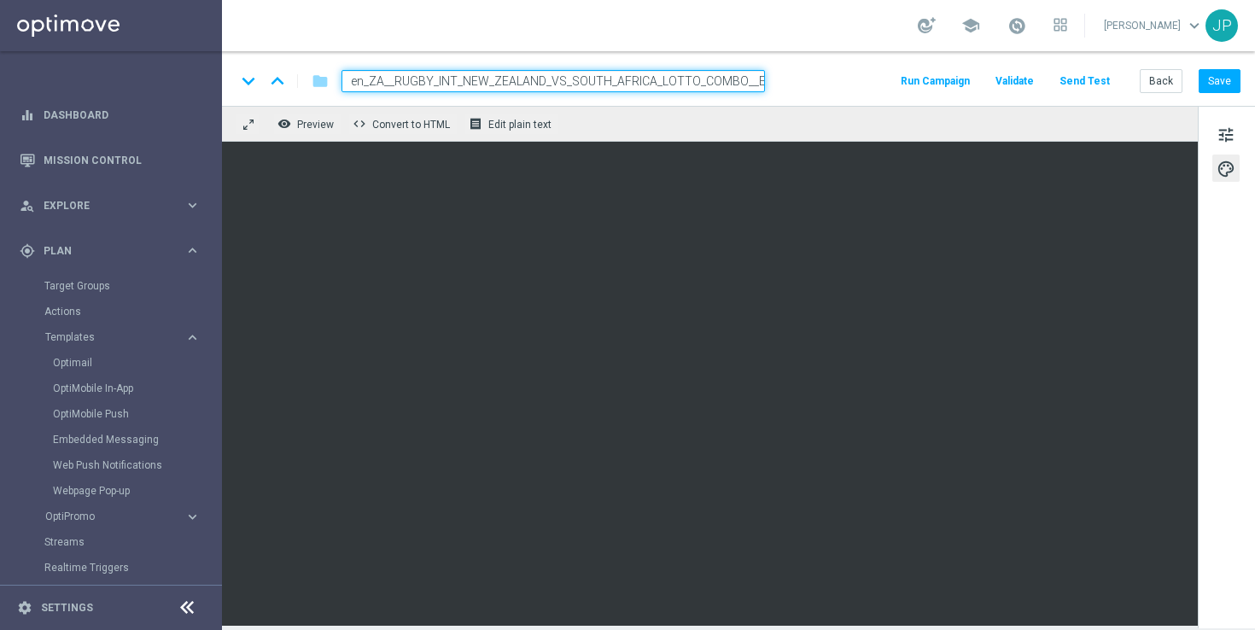
click at [1098, 77] on button "Send Test" at bounding box center [1084, 81] width 55 height 23
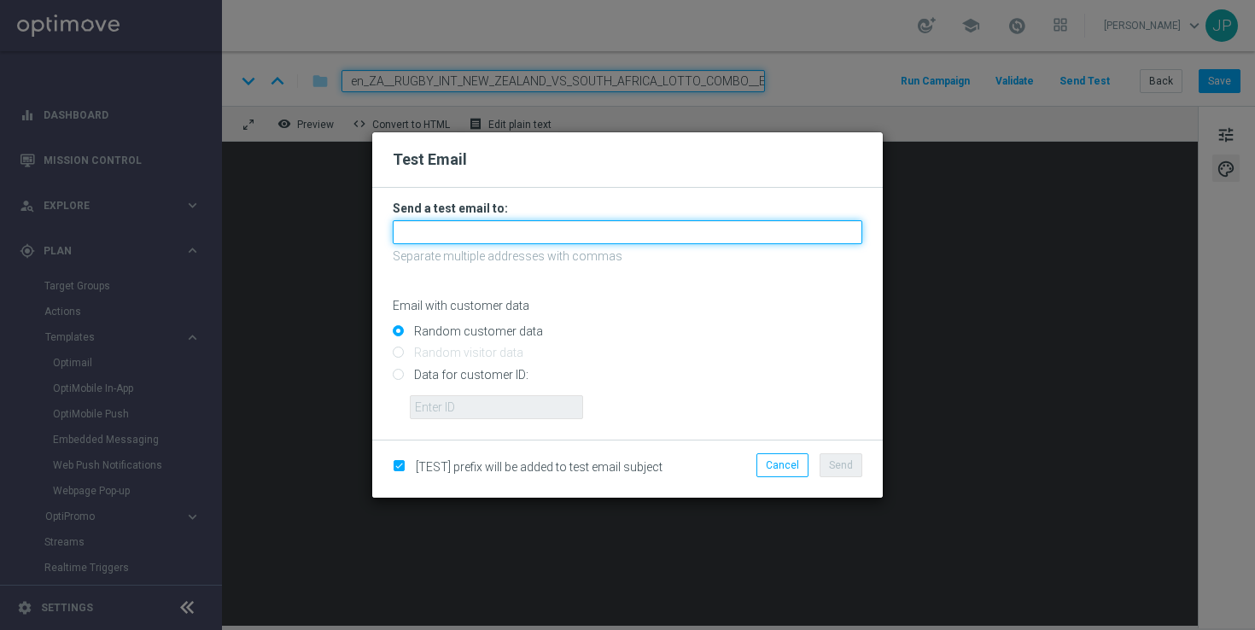
click at [452, 223] on input "text" at bounding box center [628, 232] width 470 height 24
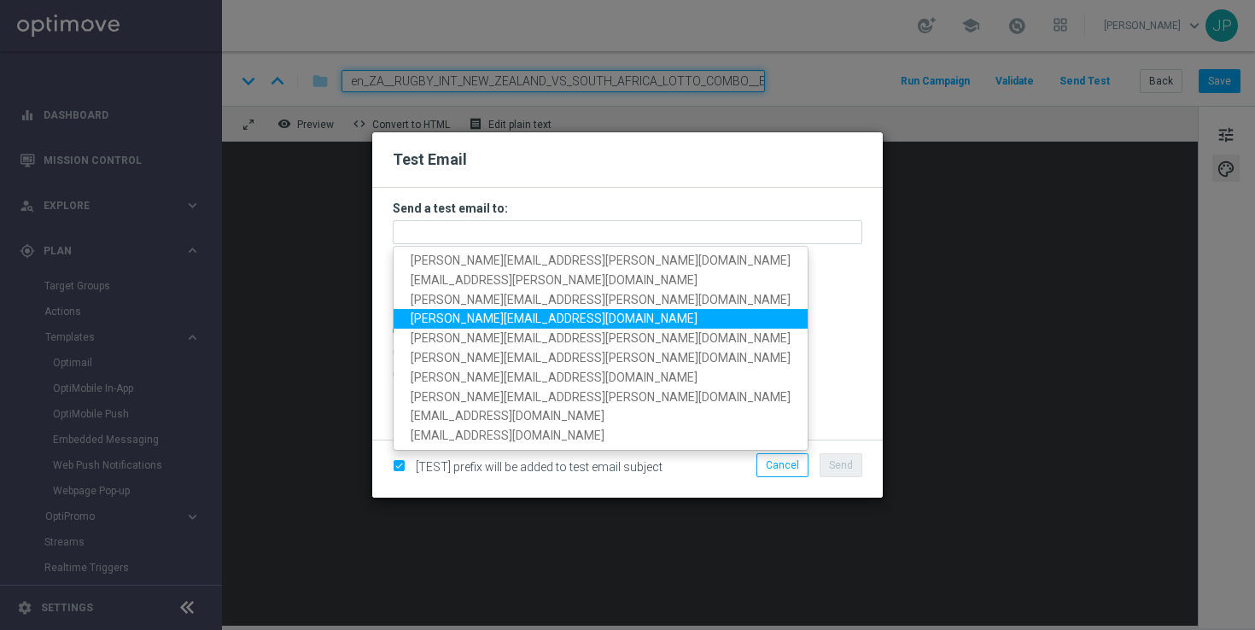
click at [442, 320] on span "[PERSON_NAME][EMAIL_ADDRESS][DOMAIN_NAME]" at bounding box center [554, 319] width 287 height 14
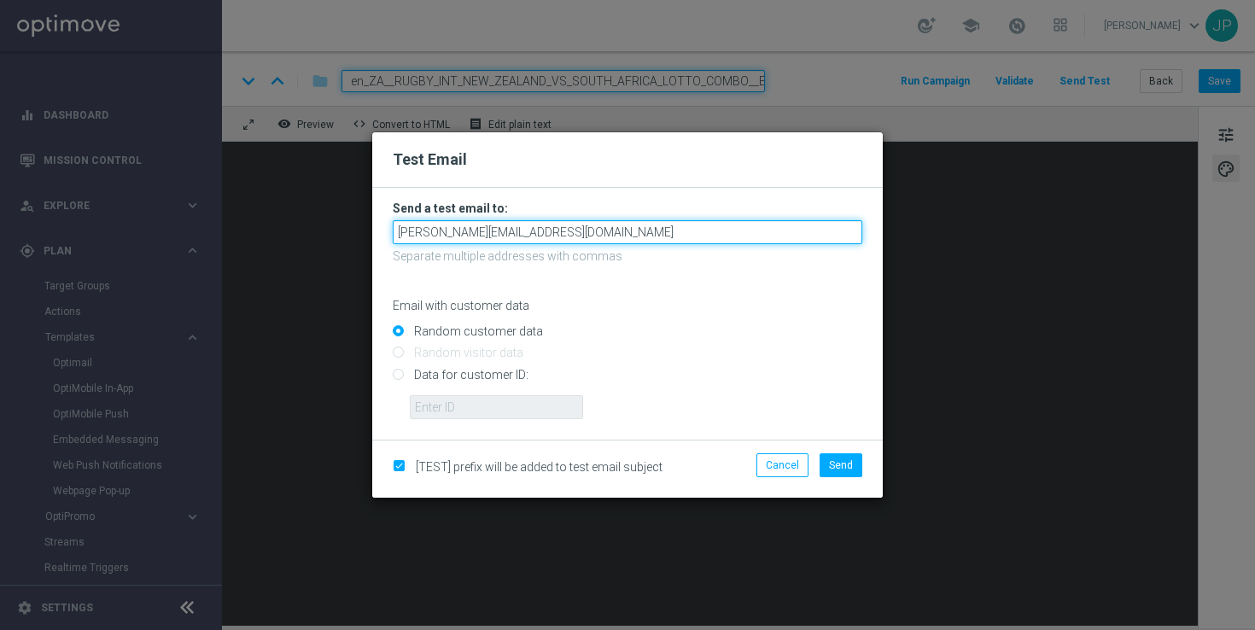
click at [590, 225] on input "[PERSON_NAME][EMAIL_ADDRESS][DOMAIN_NAME]" at bounding box center [628, 232] width 470 height 24
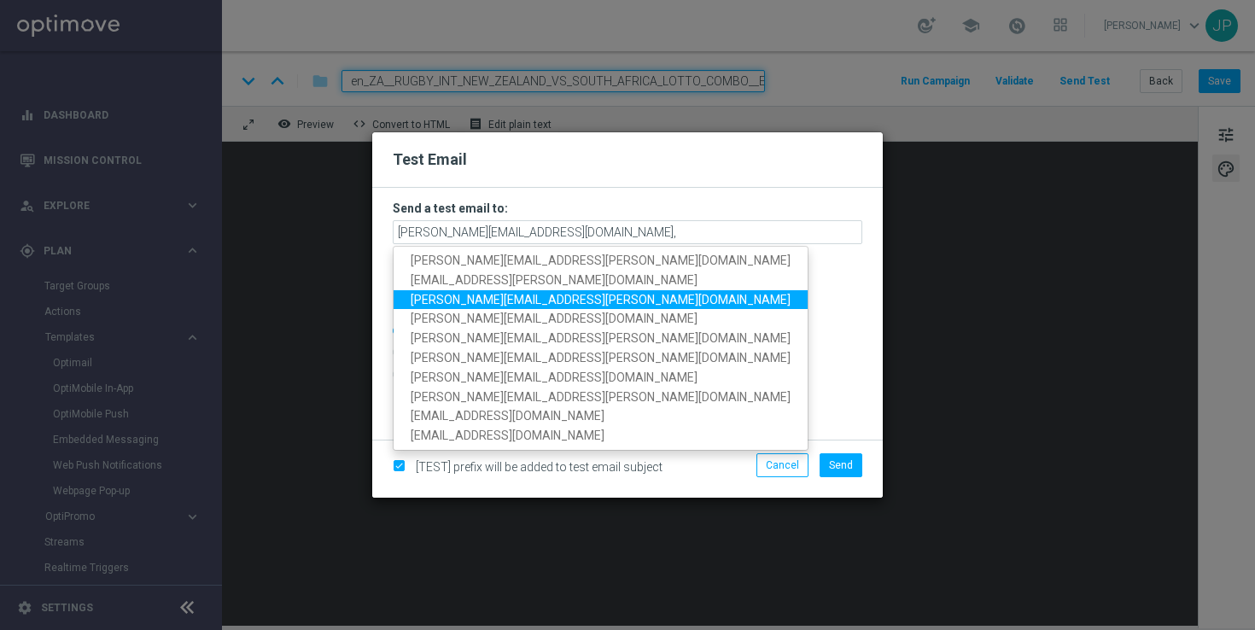
click at [503, 300] on span "[PERSON_NAME][EMAIL_ADDRESS][PERSON_NAME][DOMAIN_NAME]" at bounding box center [601, 299] width 380 height 14
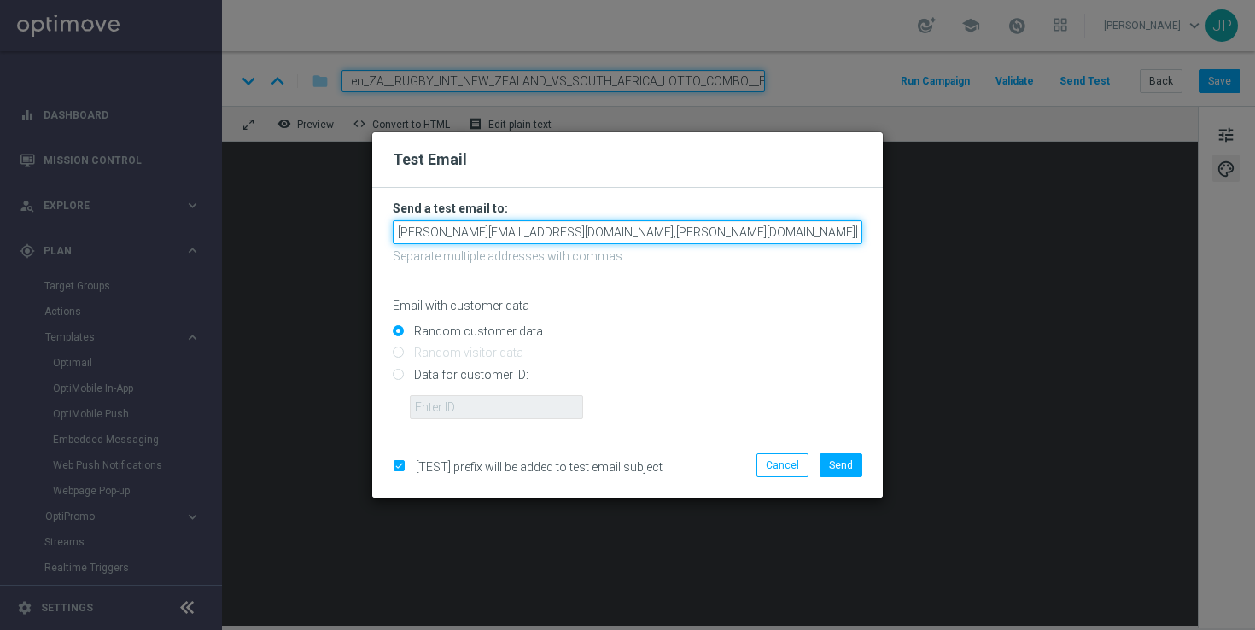
click at [764, 226] on input "[PERSON_NAME][EMAIL_ADDRESS][DOMAIN_NAME],[PERSON_NAME][DOMAIN_NAME][EMAIL_ADDR…" at bounding box center [628, 232] width 470 height 24
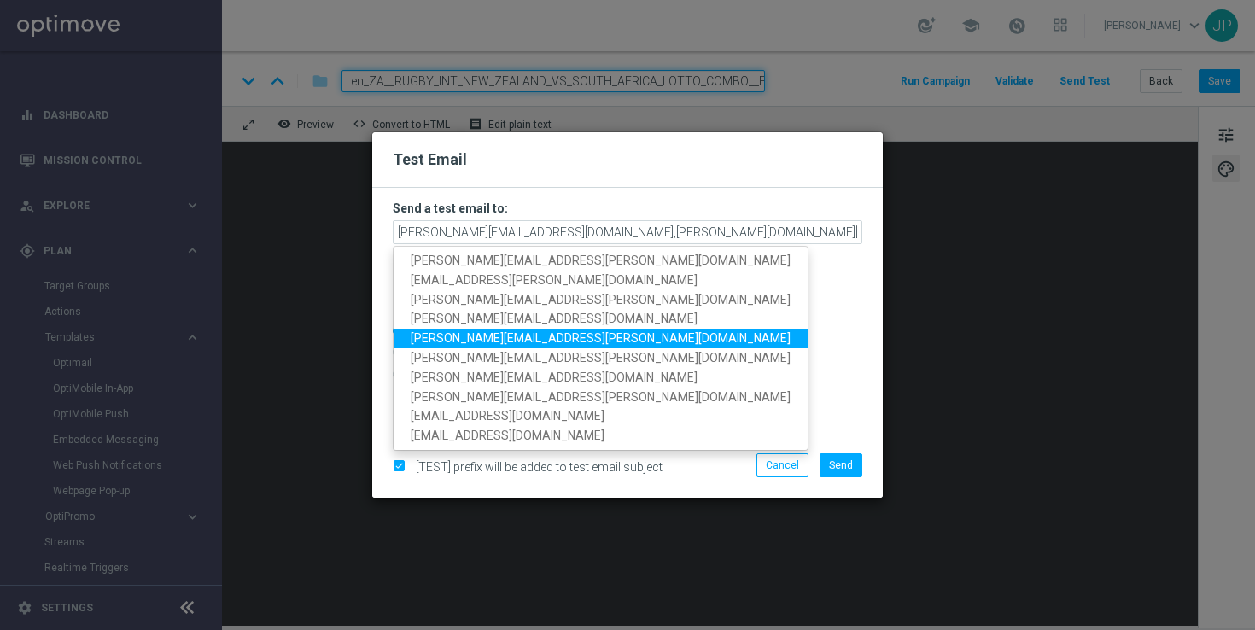
click at [519, 334] on span "[PERSON_NAME][EMAIL_ADDRESS][PERSON_NAME][DOMAIN_NAME]" at bounding box center [601, 338] width 380 height 14
type input "[PERSON_NAME][EMAIL_ADDRESS][DOMAIN_NAME],[PERSON_NAME][DOMAIN_NAME][EMAIL_ADDR…"
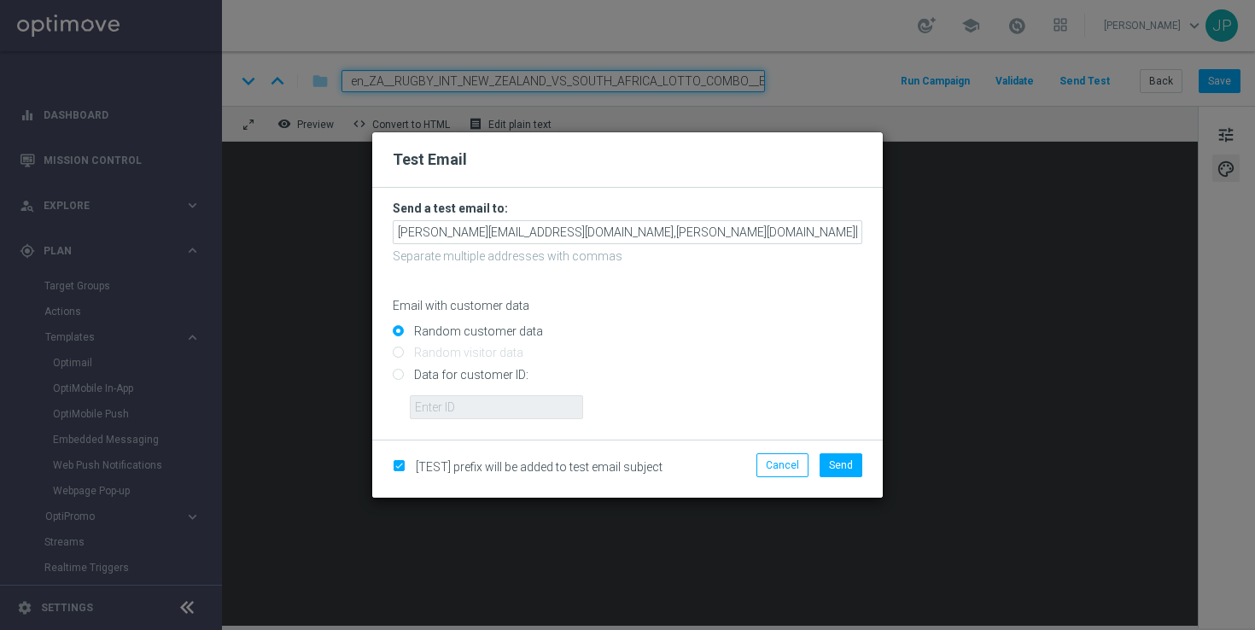
click at [504, 376] on input "Data for customer ID:" at bounding box center [628, 382] width 470 height 24
radio input "true"
click at [503, 400] on input "text" at bounding box center [496, 407] width 173 height 24
paste input "225197305"
type input "225197305"
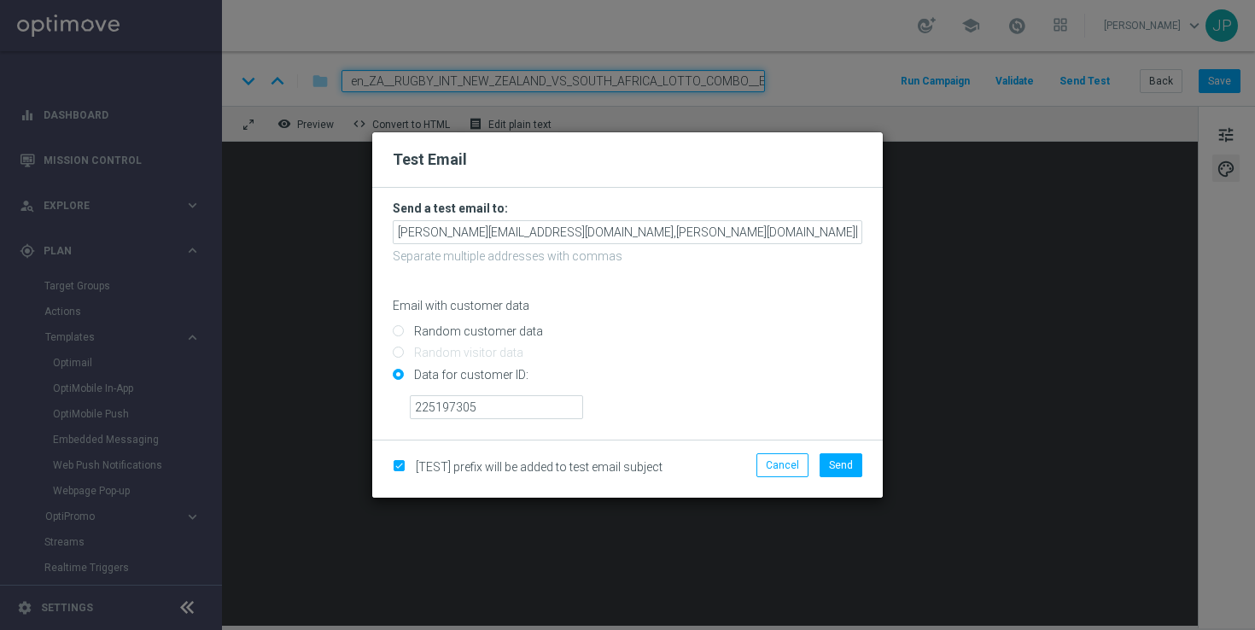
click at [754, 393] on input "Data for customer ID:" at bounding box center [628, 382] width 470 height 24
click at [865, 467] on li "Send" at bounding box center [840, 465] width 51 height 24
click at [842, 467] on span "Send" at bounding box center [841, 465] width 24 height 12
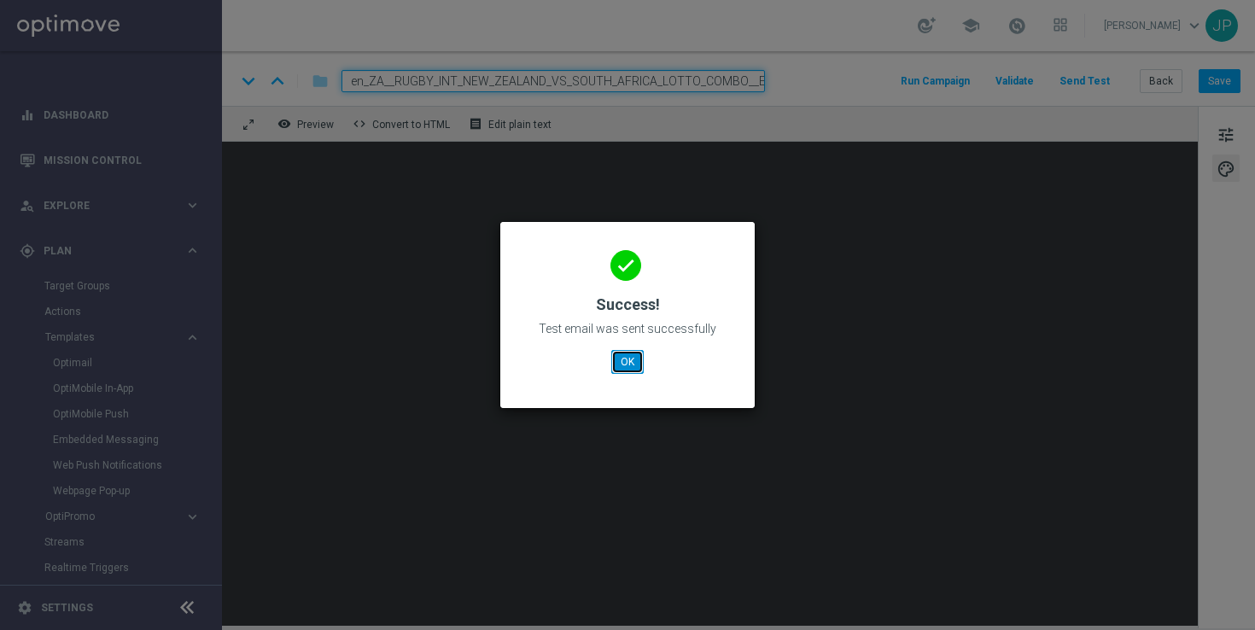
click at [627, 362] on button "OK" at bounding box center [627, 362] width 32 height 24
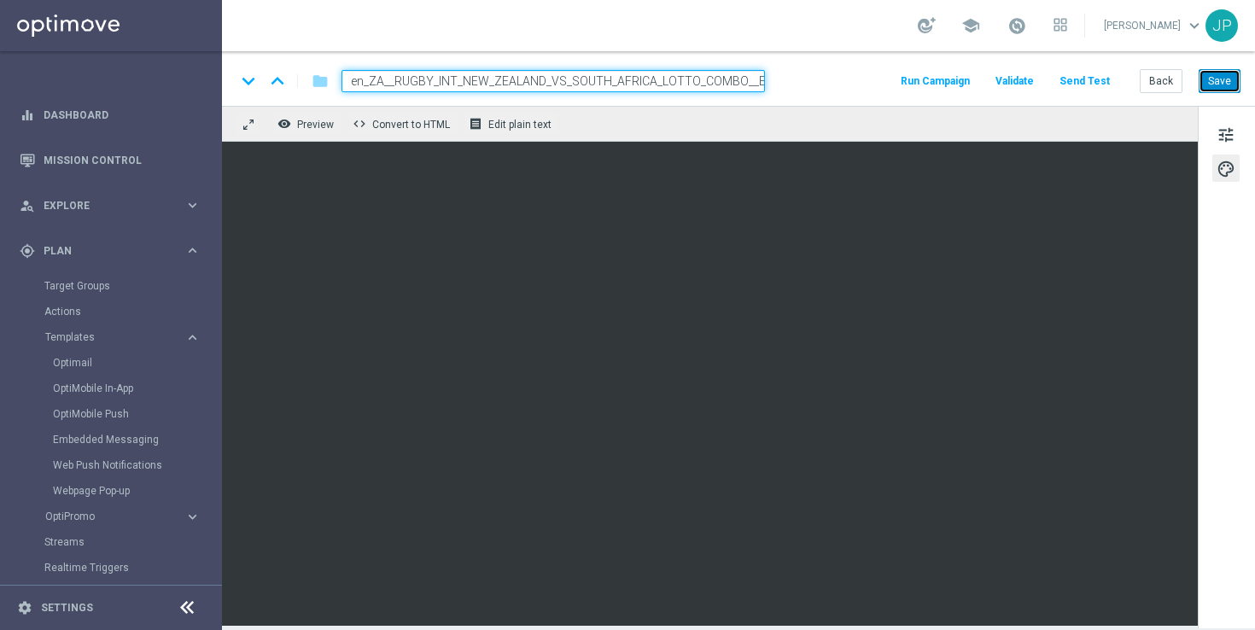
click at [1230, 83] on button "Save" at bounding box center [1220, 81] width 42 height 24
click at [627, 85] on input "en_ZA__RUGBY_INT_NEW_ZEALAND_VS_SOUTH_AFRICA_LOTTO_COMBO__EMT_ALL_EM_TAC_LT" at bounding box center [552, 81] width 423 height 22
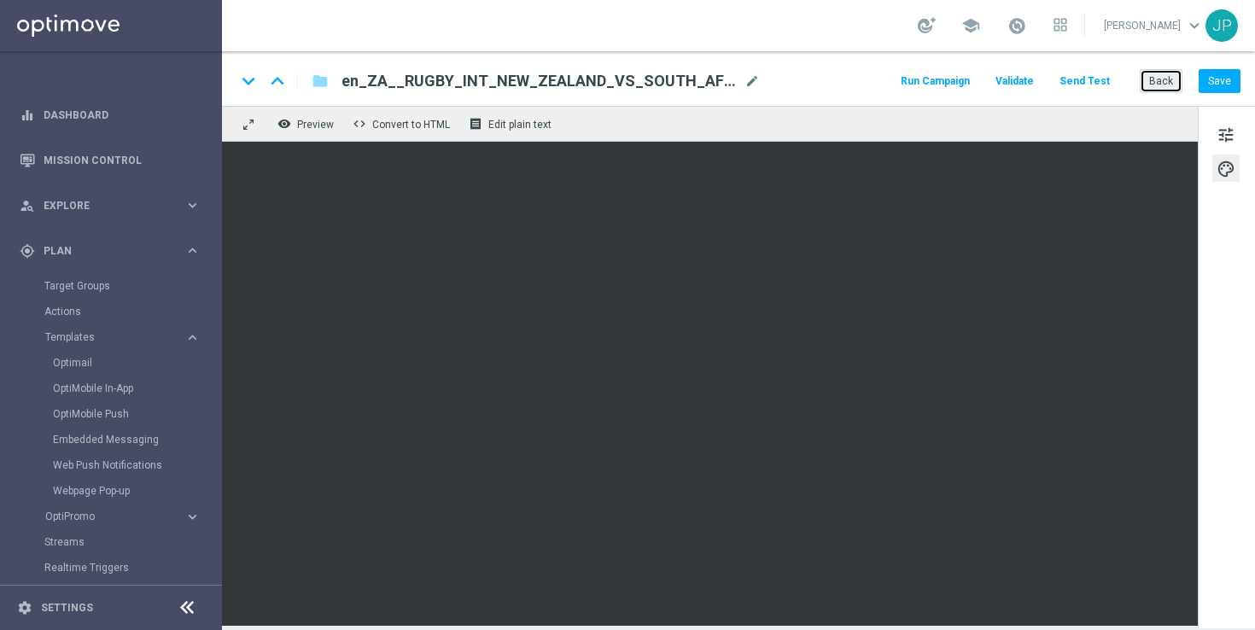
click at [1166, 82] on button "Back" at bounding box center [1161, 81] width 43 height 24
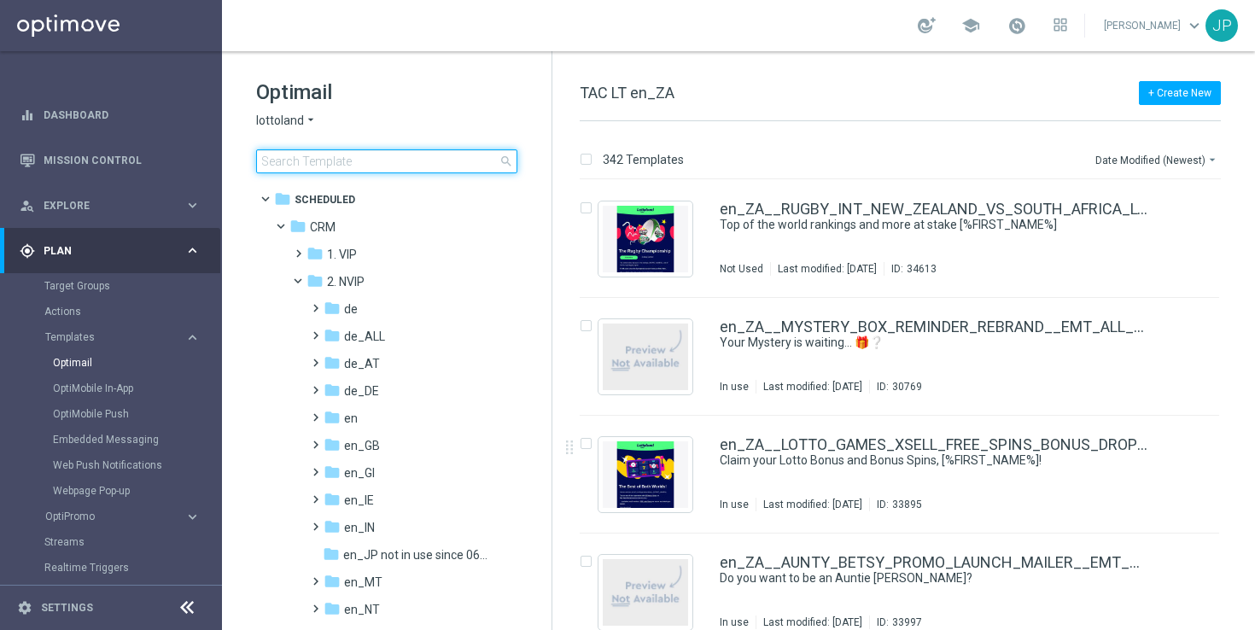
click at [392, 162] on input at bounding box center [386, 161] width 261 height 24
type input "en_ZA__RUGBY_INT_NEW_ZEALAND_VS_SOUTH_AFRICA_LOTTO_COMBO__EMT_ALL_EM_TAC_LT"
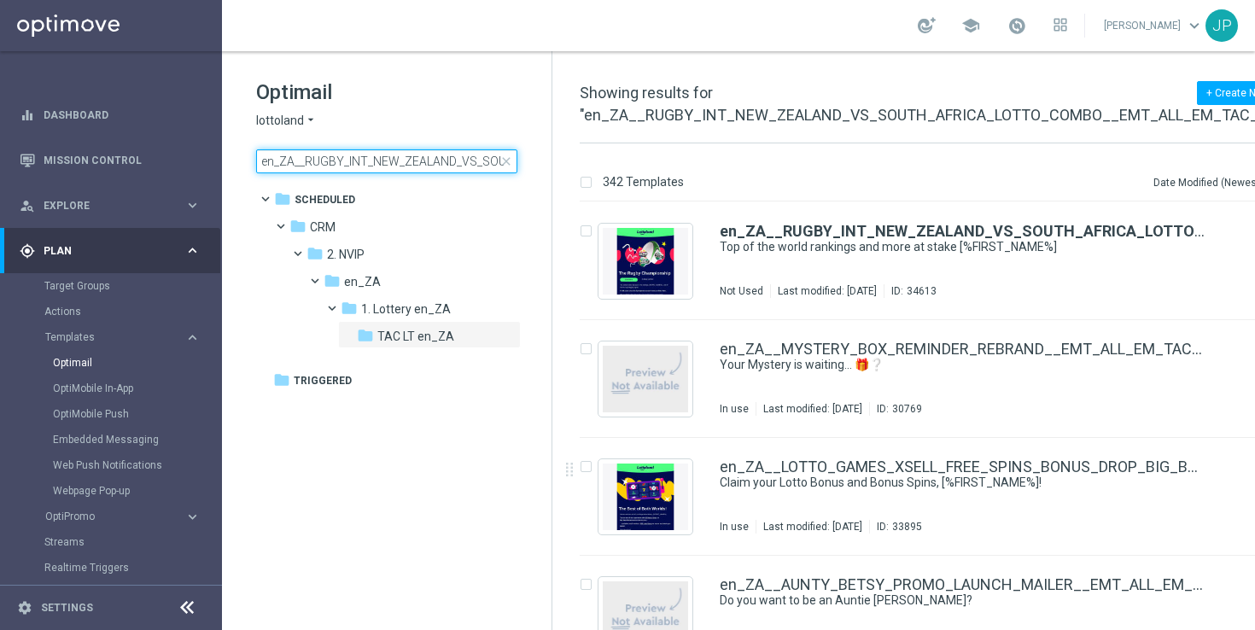
scroll to position [0, 272]
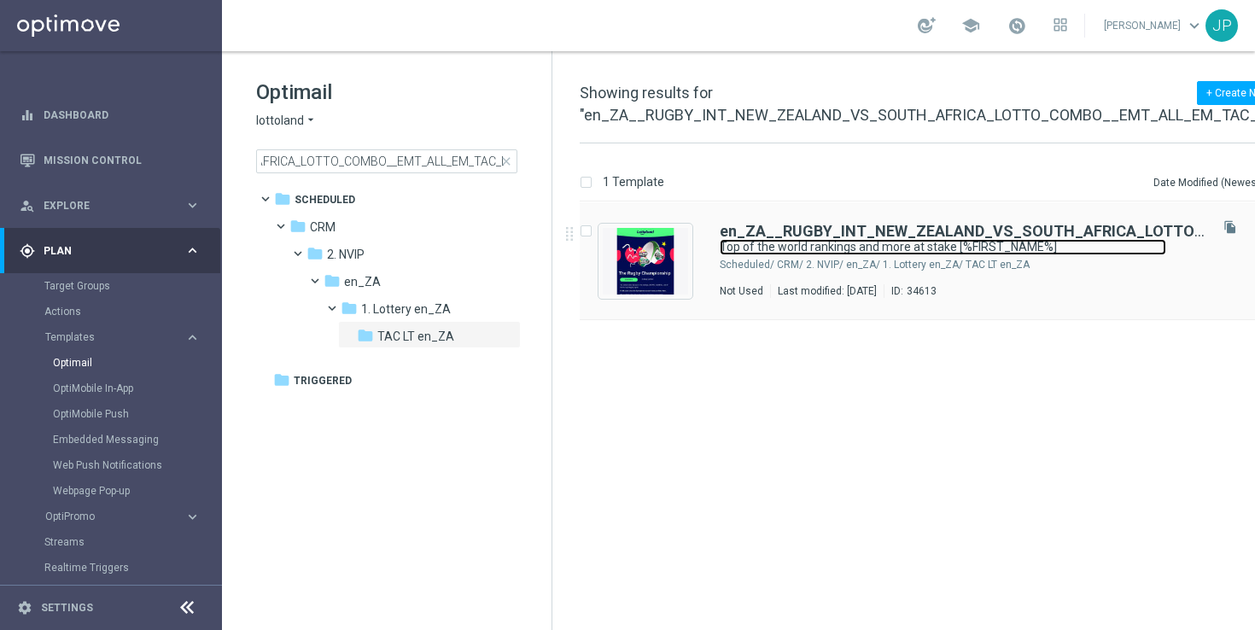
click at [1059, 253] on link "Top of the world rankings and more at stake [%FIRST_NAME%]" at bounding box center [943, 247] width 446 height 16
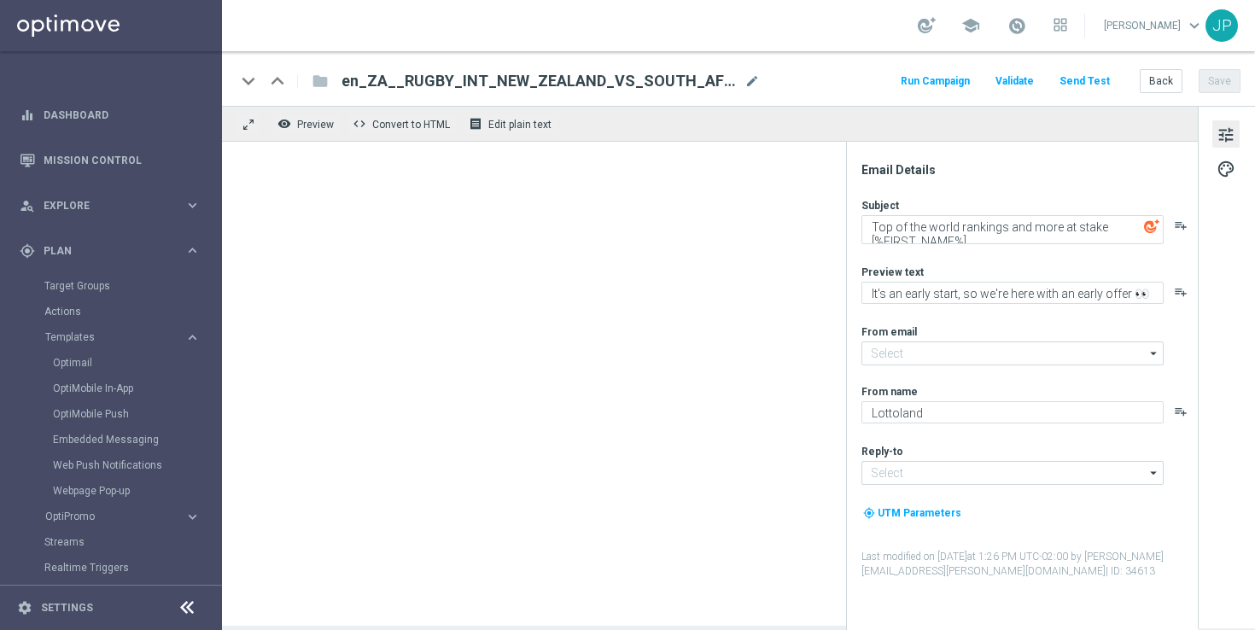
type input "[EMAIL_ADDRESS][DOMAIN_NAME]"
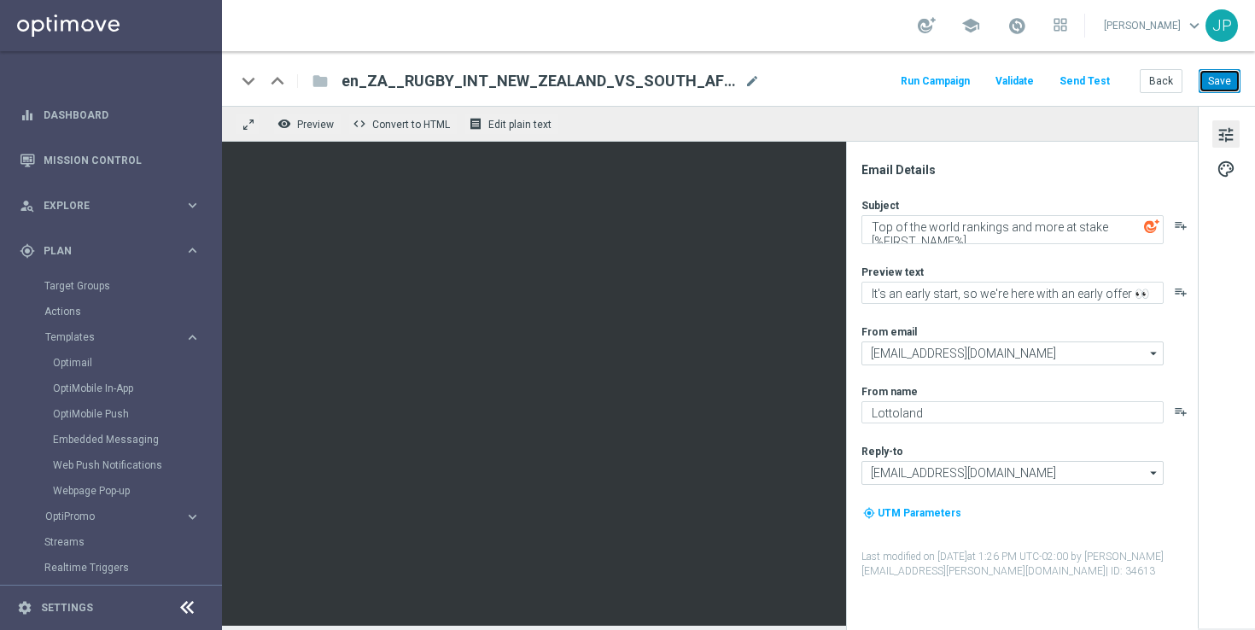
click at [1218, 87] on button "Save" at bounding box center [1220, 81] width 42 height 24
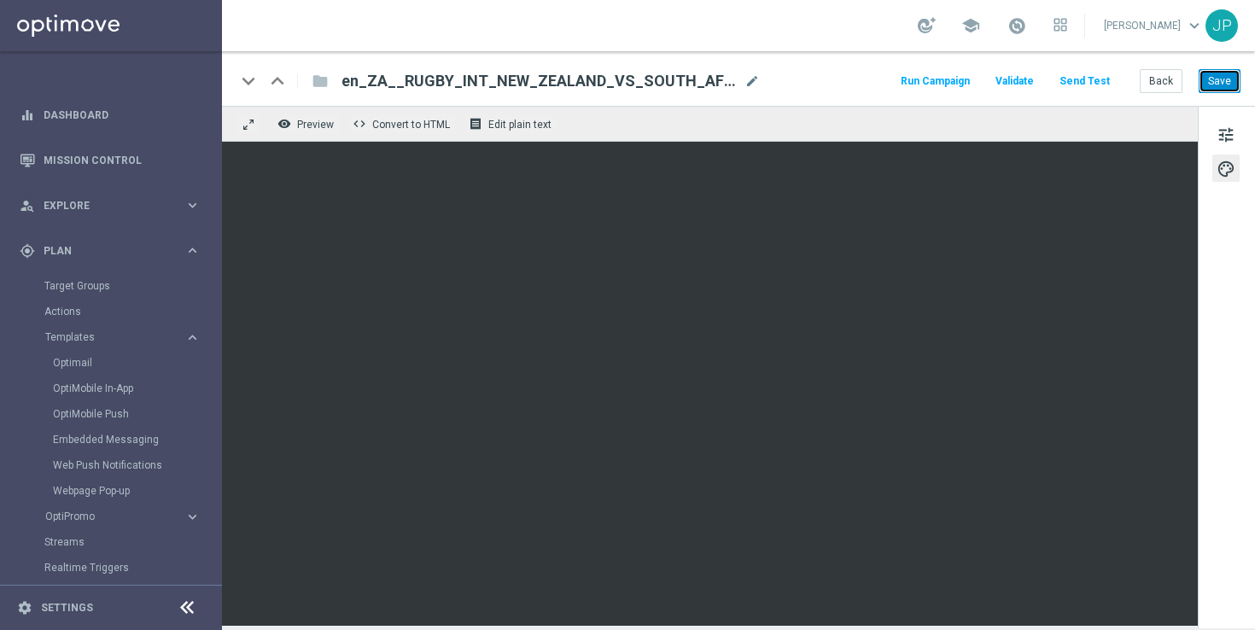
click at [1228, 85] on button "Save" at bounding box center [1220, 81] width 42 height 24
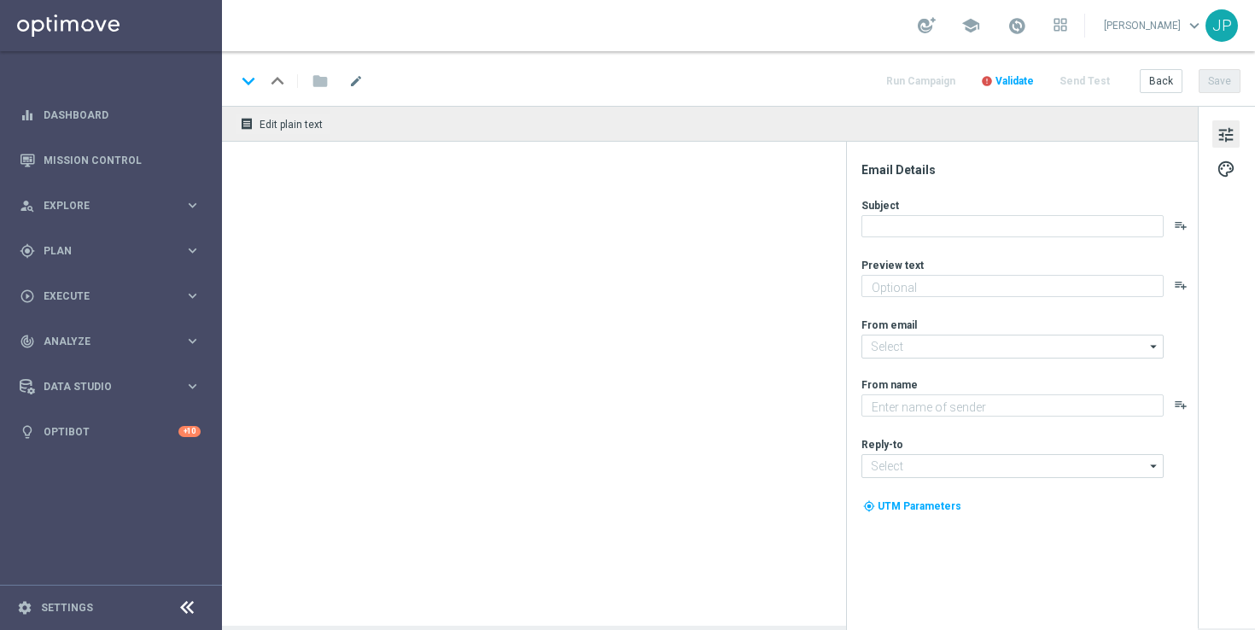
type textarea "It's an early start, so we're here with an early offer 👀"
type textarea "Lottoland"
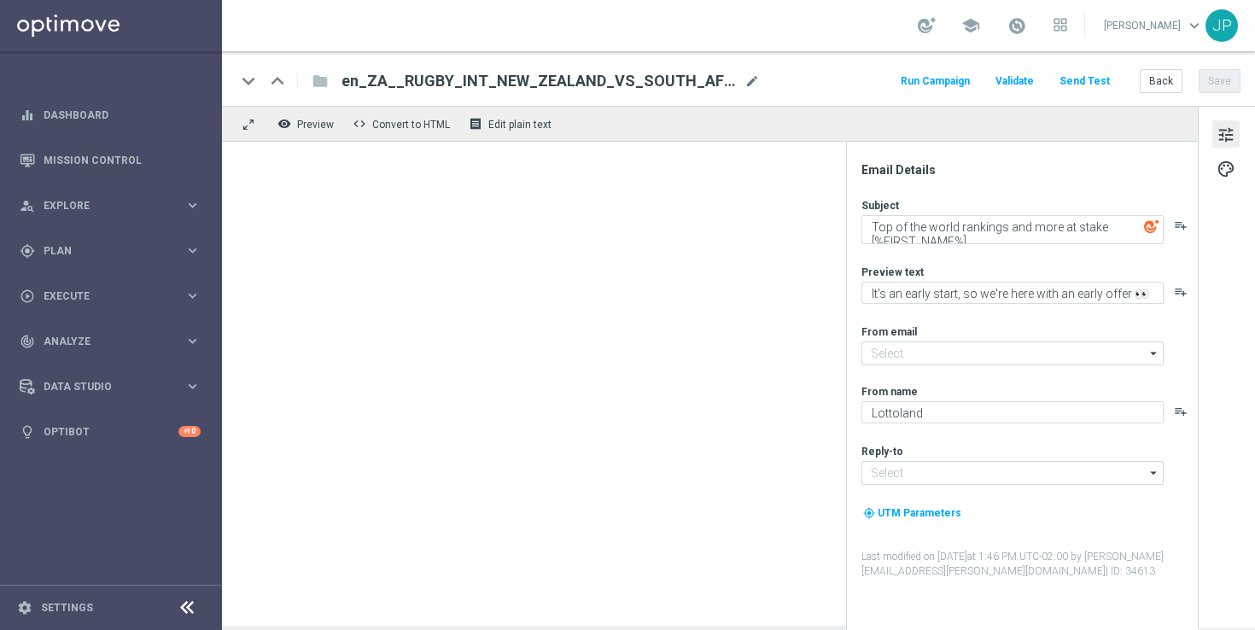
type input "[EMAIL_ADDRESS][DOMAIN_NAME]"
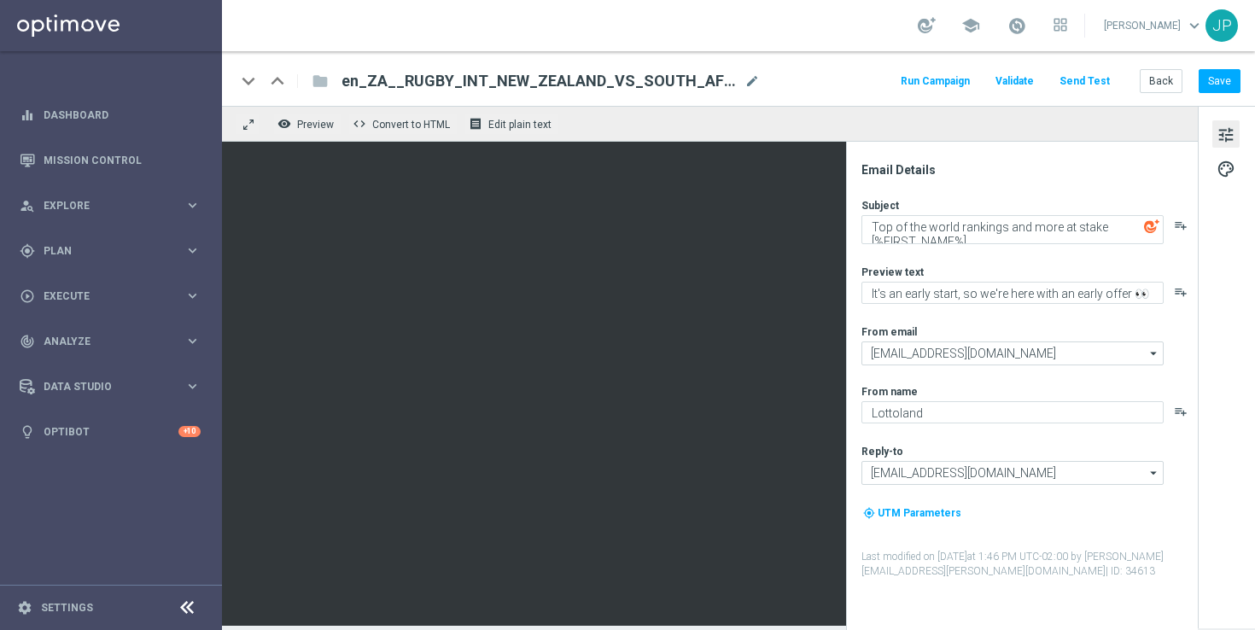
click at [1094, 82] on button "Send Test" at bounding box center [1084, 81] width 55 height 23
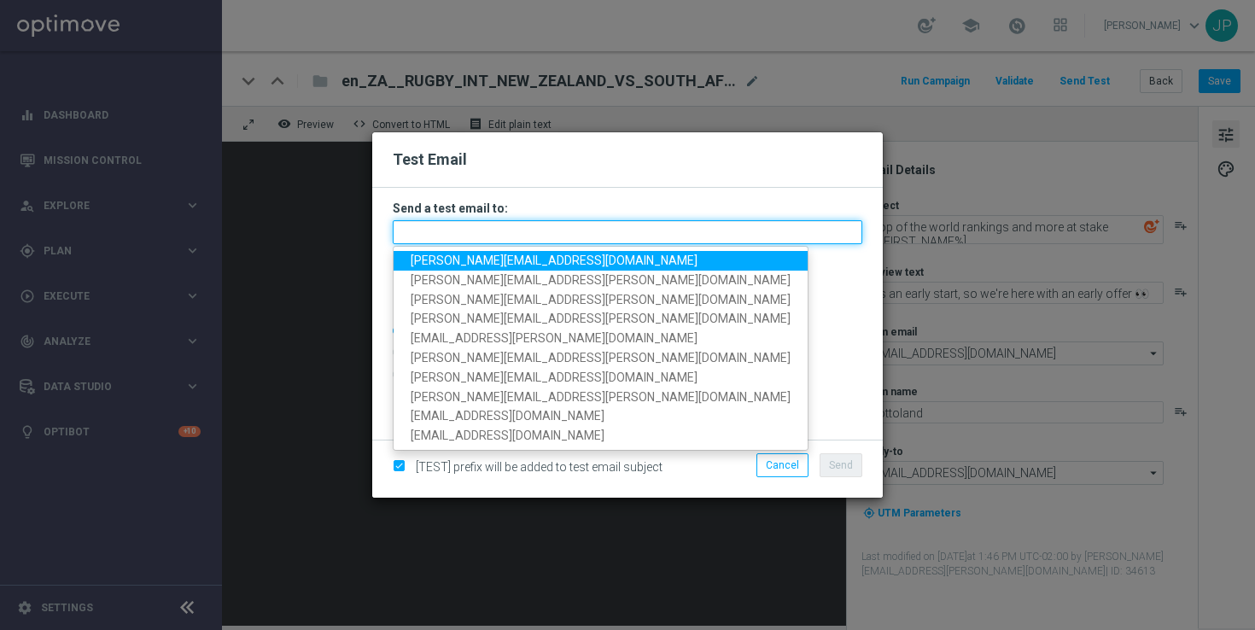
click at [591, 233] on input "text" at bounding box center [628, 232] width 470 height 24
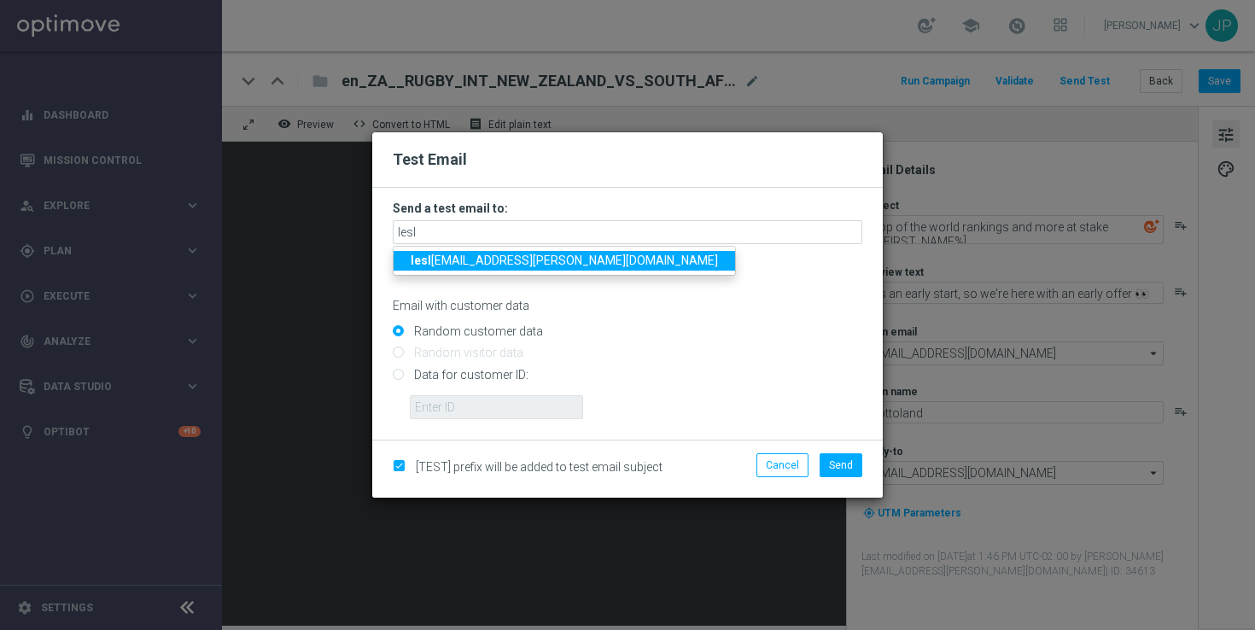
click at [463, 260] on span "lesl ie.martinez@lottoland.com" at bounding box center [564, 261] width 307 height 14
type input "[PERSON_NAME][EMAIL_ADDRESS][PERSON_NAME][DOMAIN_NAME]"
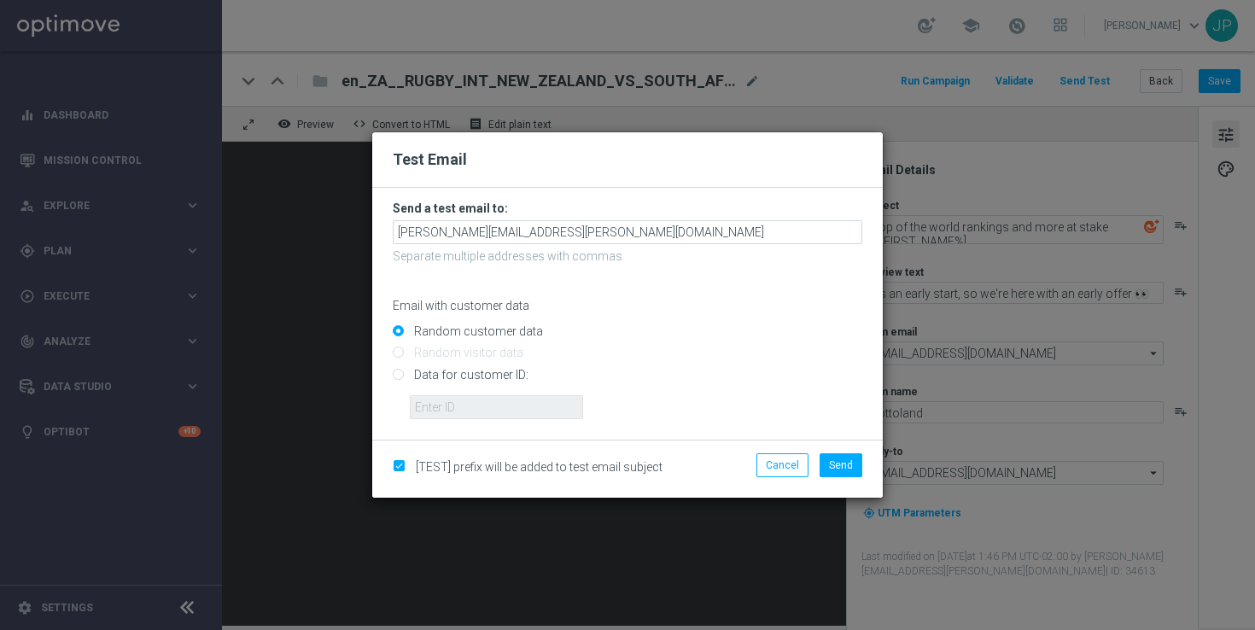
click at [445, 376] on input "Data for customer ID:" at bounding box center [628, 382] width 470 height 24
radio input "true"
click at [462, 402] on input "text" at bounding box center [496, 407] width 173 height 24
paste input "225197305"
type input "225197305"
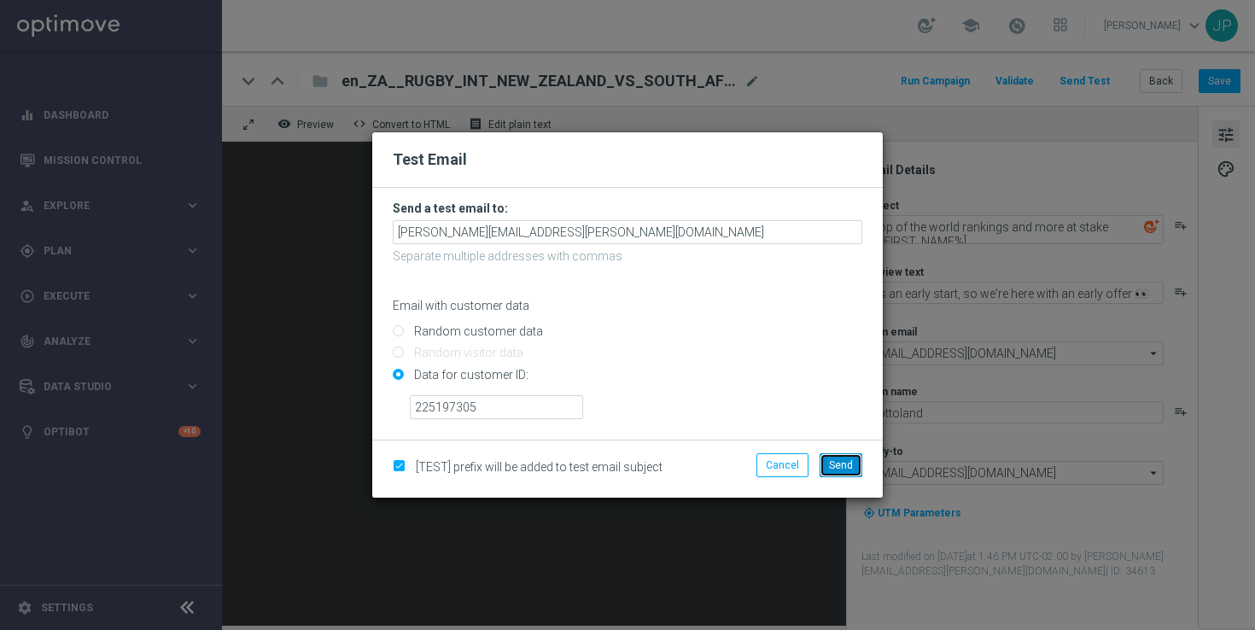
click at [846, 460] on span "Send" at bounding box center [841, 465] width 24 height 12
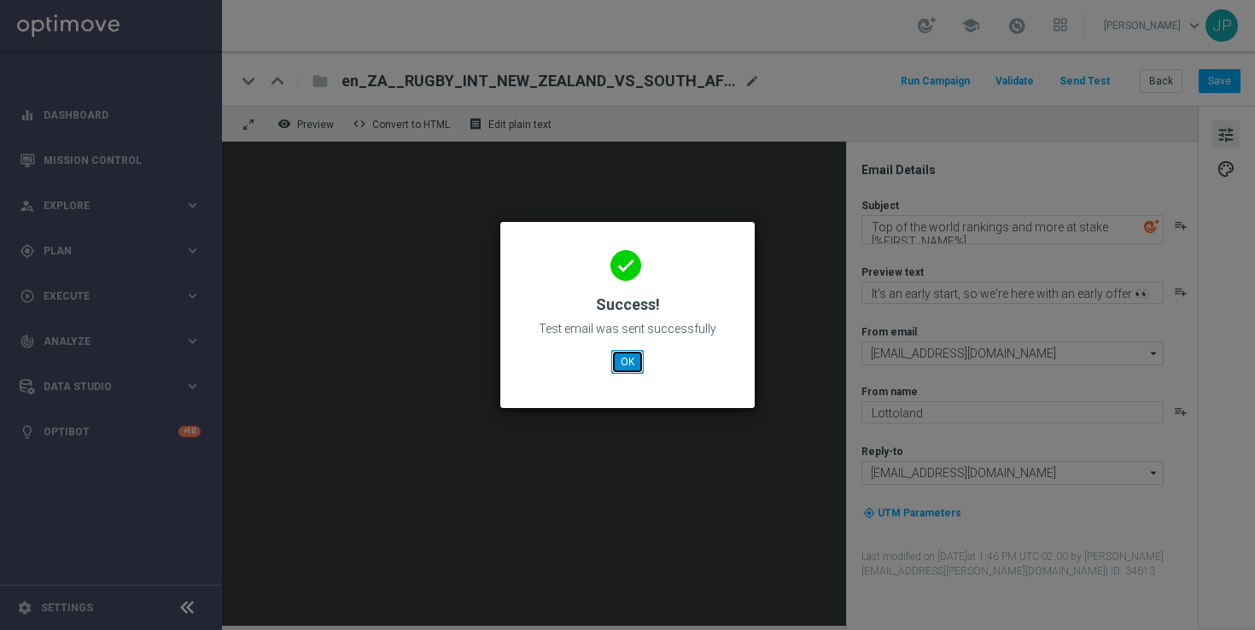
click at [633, 368] on button "OK" at bounding box center [627, 362] width 32 height 24
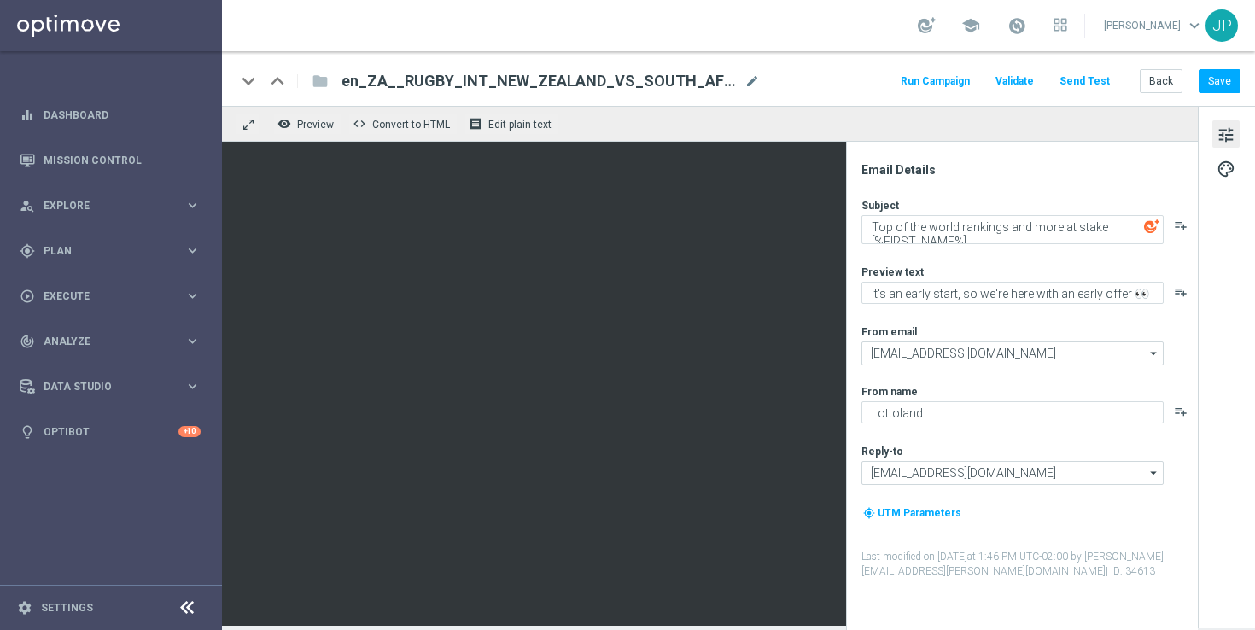
click at [1232, 379] on div "tune palette" at bounding box center [1226, 367] width 57 height 522
